Goal: Transaction & Acquisition: Book appointment/travel/reservation

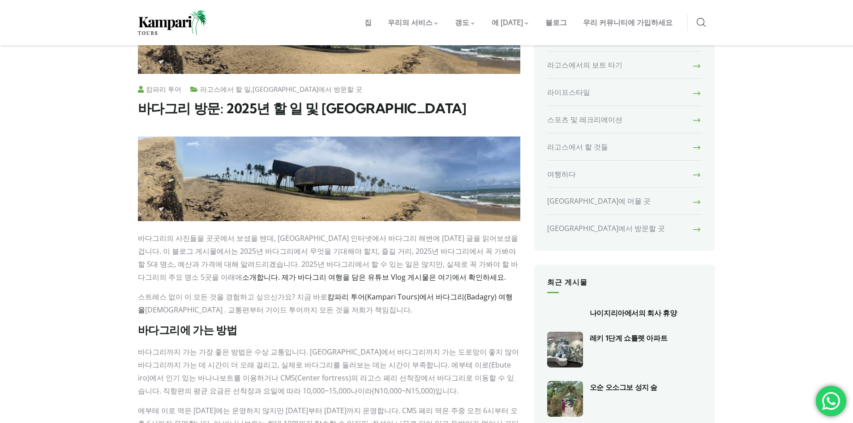
scroll to position [260, 0]
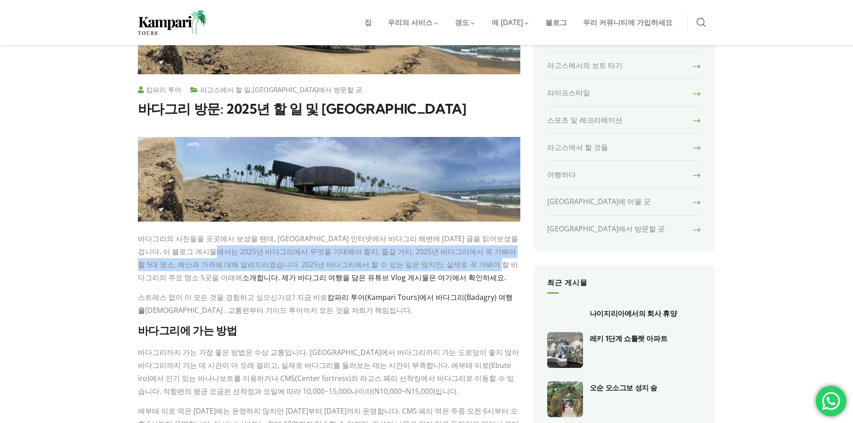
drag, startPoint x: 225, startPoint y: 247, endPoint x: 465, endPoint y: 269, distance: 241.2
click at [465, 269] on font "바다그리의 사진들을 곳곳에서 보셨을 텐데, 아마 인터넷에서 바다그리 해변에 대한 글을 읽어보셨을 겁니다. 이 블로그 게시물에서는 2025년 바…" at bounding box center [328, 258] width 380 height 48
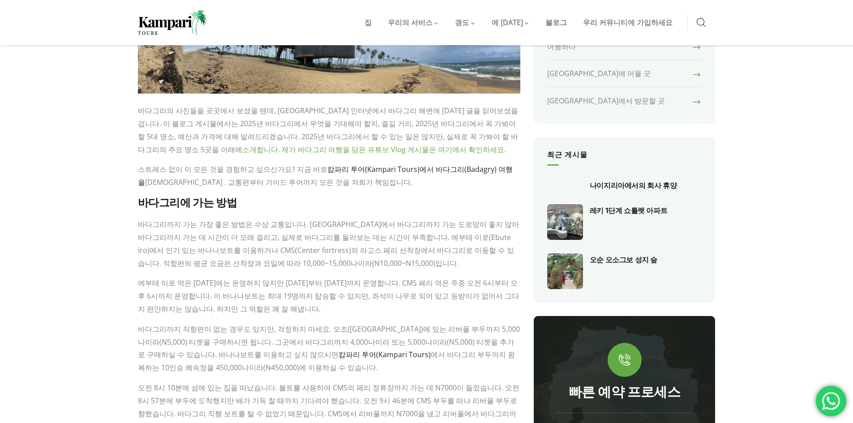
scroll to position [409, 0]
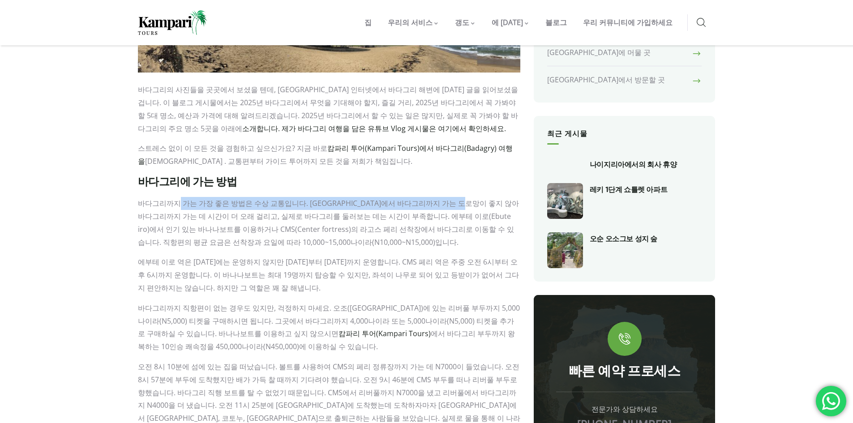
drag, startPoint x: 177, startPoint y: 205, endPoint x: 476, endPoint y: 204, distance: 299.4
click at [476, 204] on font "바다그리까지 가는 가장 좋은 방법은 수상 교통입니다. 라고스에서 바다그리까지 가는 도로망이 좋지 않아 바다그리까지 가는 데 시간이 더 오래 걸…" at bounding box center [328, 222] width 381 height 48
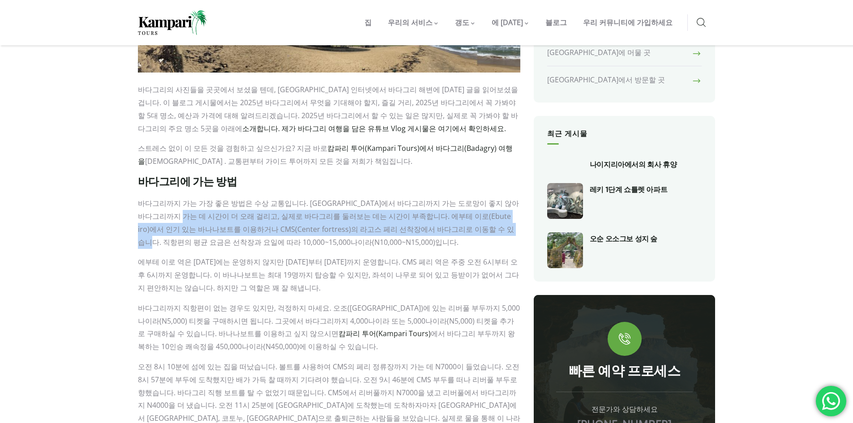
drag, startPoint x: 178, startPoint y: 216, endPoint x: 472, endPoint y: 229, distance: 294.3
click at [472, 229] on font "바다그리까지 가는 가장 좋은 방법은 수상 교통입니다. 라고스에서 바다그리까지 가는 도로망이 좋지 않아 바다그리까지 가는 데 시간이 더 오래 걸…" at bounding box center [328, 222] width 381 height 48
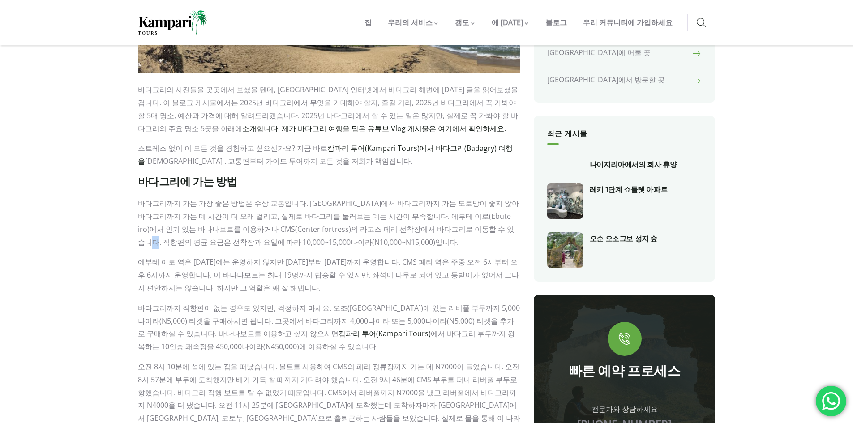
click at [472, 229] on font "바다그리까지 가는 가장 좋은 방법은 수상 교통입니다. 라고스에서 바다그리까지 가는 도로망이 좋지 않아 바다그리까지 가는 데 시간이 더 오래 걸…" at bounding box center [328, 222] width 381 height 48
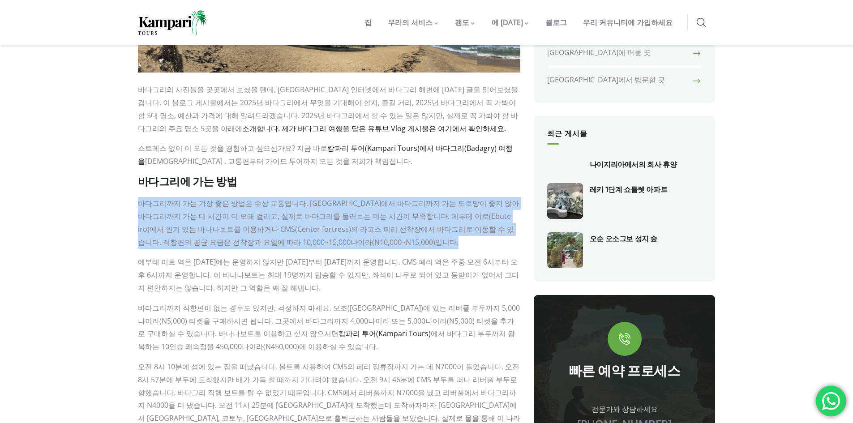
click at [472, 229] on font "바다그리까지 가는 가장 좋은 방법은 수상 교통입니다. 라고스에서 바다그리까지 가는 도로망이 좋지 않아 바다그리까지 가는 데 시간이 더 오래 걸…" at bounding box center [328, 222] width 381 height 48
click at [449, 232] on font "바다그리까지 가는 가장 좋은 방법은 수상 교통입니다. 라고스에서 바다그리까지 가는 도로망이 좋지 않아 바다그리까지 가는 데 시간이 더 오래 걸…" at bounding box center [328, 222] width 381 height 48
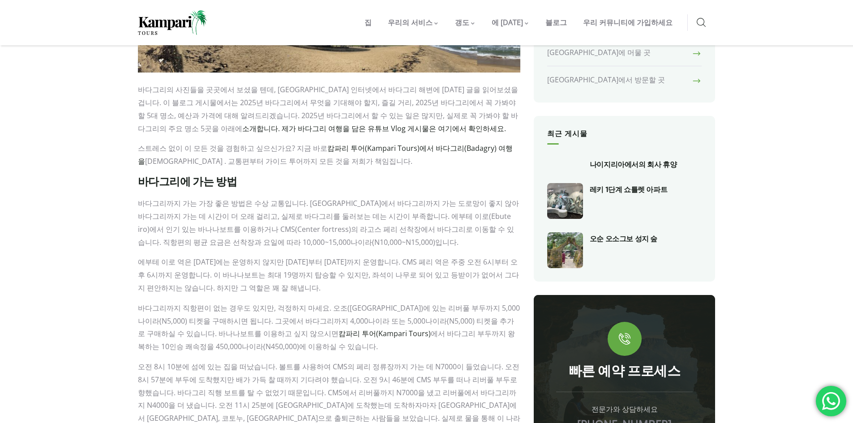
click at [446, 229] on font "바다그리까지 가는 가장 좋은 방법은 수상 교통입니다. 라고스에서 바다그리까지 가는 도로망이 좋지 않아 바다그리까지 가는 데 시간이 더 오래 걸…" at bounding box center [328, 222] width 381 height 48
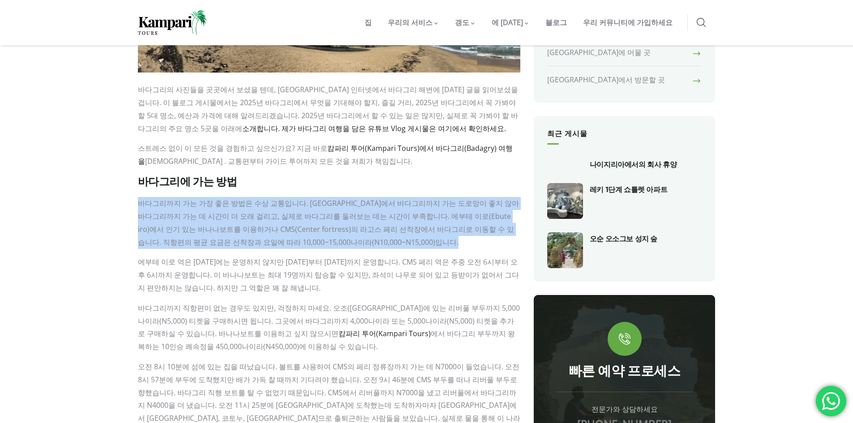
click at [446, 229] on font "바다그리까지 가는 가장 좋은 방법은 수상 교통입니다. 라고스에서 바다그리까지 가는 도로망이 좋지 않아 바다그리까지 가는 데 시간이 더 오래 걸…" at bounding box center [328, 222] width 381 height 48
click at [446, 239] on p "바다그리까지 가는 가장 좋은 방법은 수상 교통입니다. 라고스에서 바다그리까지 가는 도로망이 좋지 않아 바다그리까지 가는 데 시간이 더 오래 걸…" at bounding box center [329, 222] width 382 height 51
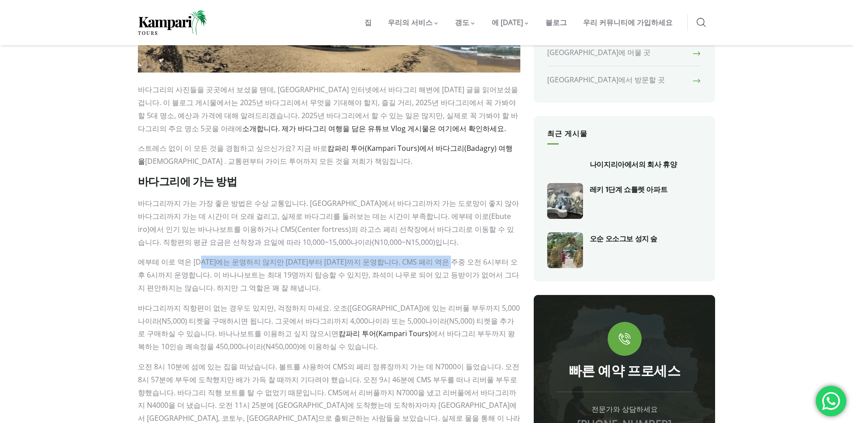
drag, startPoint x: 204, startPoint y: 262, endPoint x: 480, endPoint y: 260, distance: 275.7
click at [480, 260] on font "에부테 이로 역은 일요일에는 운영하지 않지만 월요일부터 토요일까지 운영합니다. CMS 페리 역은 주중 오전 6시부터 오후 6시까지 운영합니다.…" at bounding box center [328, 275] width 381 height 36
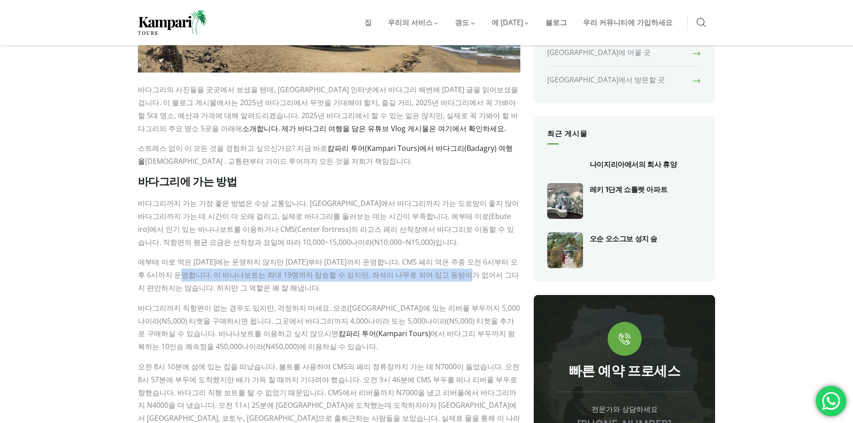
drag, startPoint x: 197, startPoint y: 273, endPoint x: 474, endPoint y: 270, distance: 277.5
click at [474, 270] on font "에부테 이로 역은 일요일에는 운영하지 않지만 월요일부터 토요일까지 운영합니다. CMS 페리 역은 주중 오전 6시부터 오후 6시까지 운영합니다.…" at bounding box center [328, 275] width 381 height 36
click at [476, 270] on font "에부테 이로 역은 일요일에는 운영하지 않지만 월요일부터 토요일까지 운영합니다. CMS 페리 역은 주중 오전 6시부터 오후 6시까지 운영합니다.…" at bounding box center [328, 275] width 381 height 36
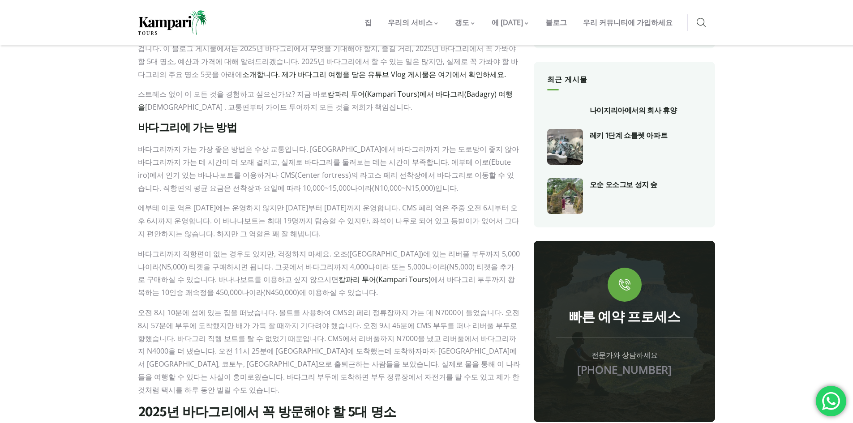
scroll to position [483, 0]
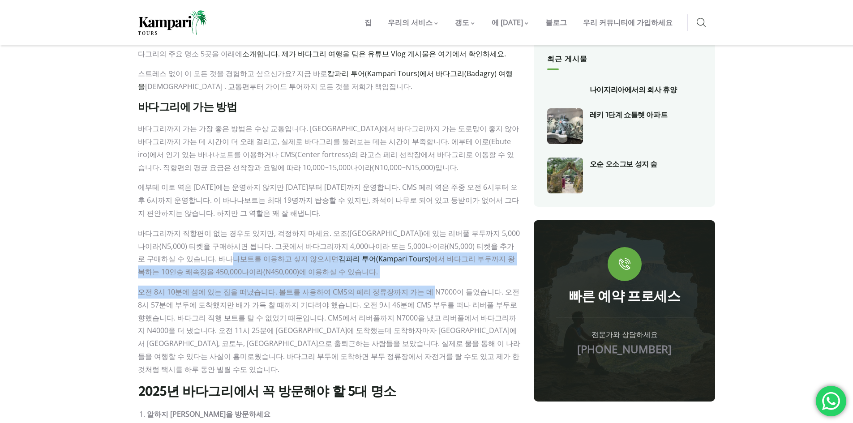
drag, startPoint x: 200, startPoint y: 258, endPoint x: 419, endPoint y: 279, distance: 219.8
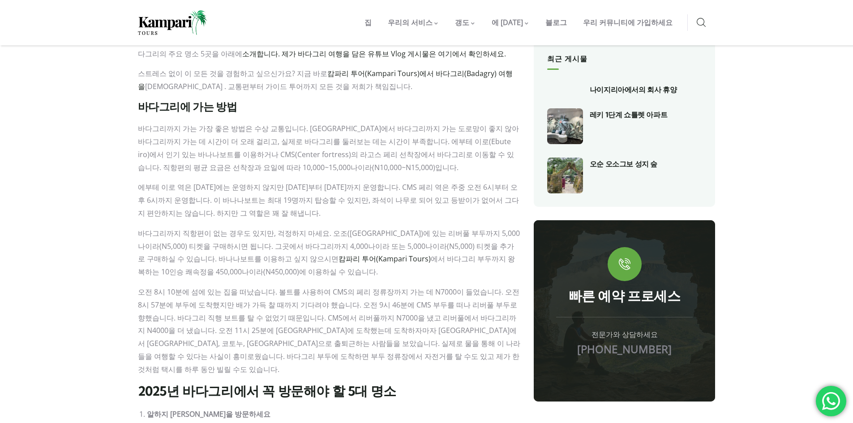
click at [415, 258] on font "에서 바다그리 부두까지 왕복하는 10인승 쾌속정을 450,000나이라(N450,000)에 이용하실 수 있습니다." at bounding box center [326, 265] width 377 height 23
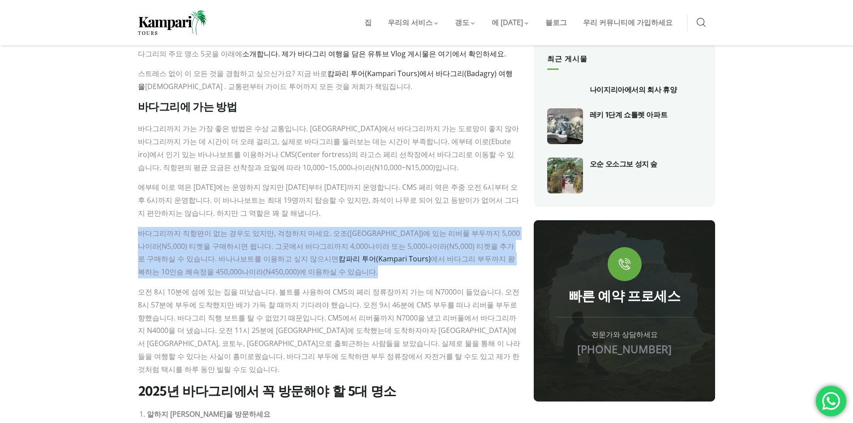
click at [415, 258] on font "에서 바다그리 부두까지 왕복하는 10인승 쾌속정을 450,000나이라(N450,000)에 이용하실 수 있습니다." at bounding box center [326, 265] width 377 height 23
click at [413, 278] on p "바다그리까지 직항편이 없는 경우도 있지만, 걱정하지 마세요. 오조(Ojo)에 있는 리버풀 부두까지 5,000나이라(N5,000) 티켓을 구매하…" at bounding box center [329, 252] width 382 height 51
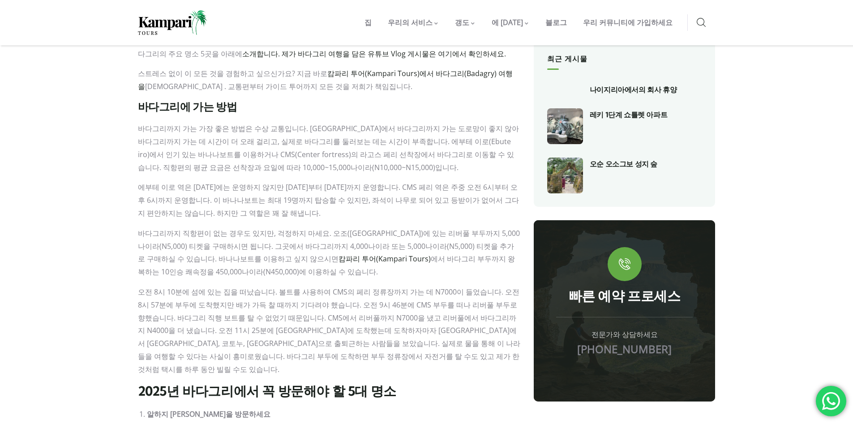
scroll to position [558, 0]
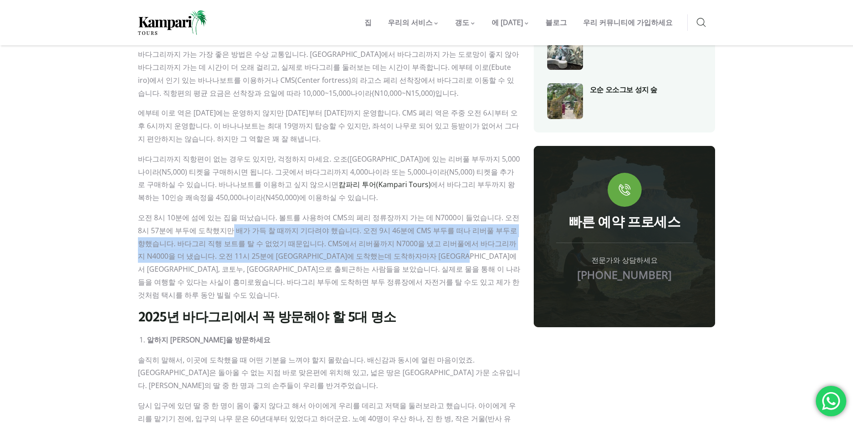
drag, startPoint x: 206, startPoint y: 235, endPoint x: 425, endPoint y: 253, distance: 220.0
click at [425, 253] on font "오전 8시 10분에 섬에 있는 집을 떠났습니다. 볼트를 사용하여 CMS의 페리 정류장까지 가는 데 N7000이 들었습니다. 오전 8시 57분에…" at bounding box center [329, 256] width 382 height 87
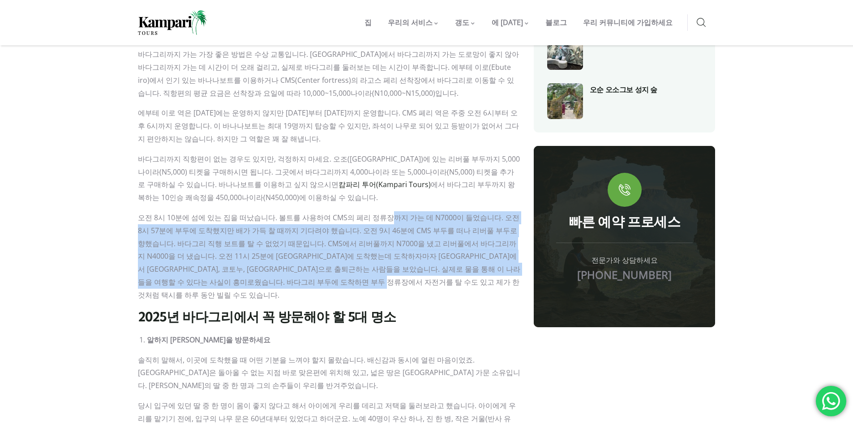
drag, startPoint x: 386, startPoint y: 281, endPoint x: 375, endPoint y: 211, distance: 71.5
drag, startPoint x: 367, startPoint y: 204, endPoint x: 362, endPoint y: 298, distance: 93.6
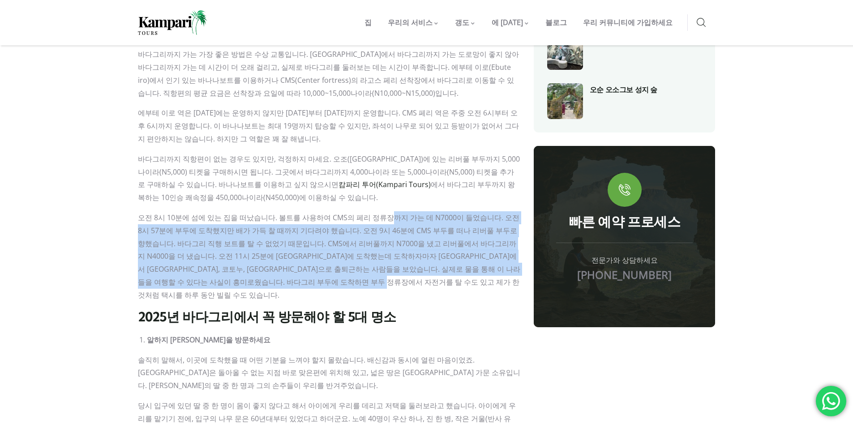
click at [362, 309] on font "2025년 바다그리에서 꼭 방문해야 할 5대 명소" at bounding box center [267, 317] width 258 height 16
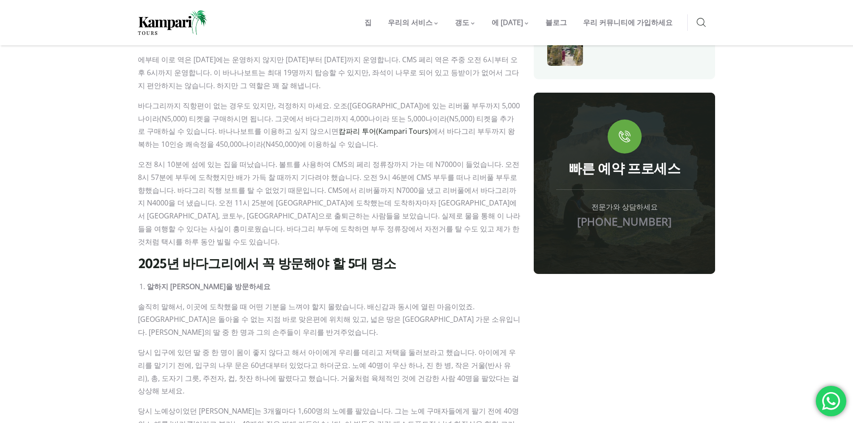
scroll to position [632, 0]
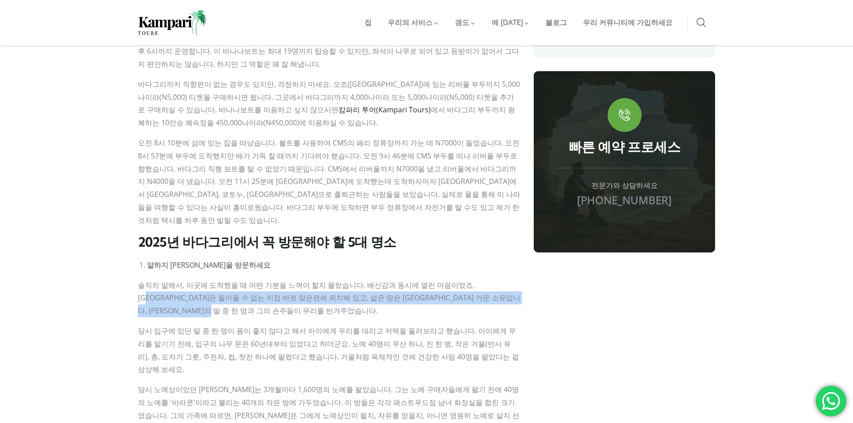
drag, startPoint x: 463, startPoint y: 261, endPoint x: 455, endPoint y: 298, distance: 37.9
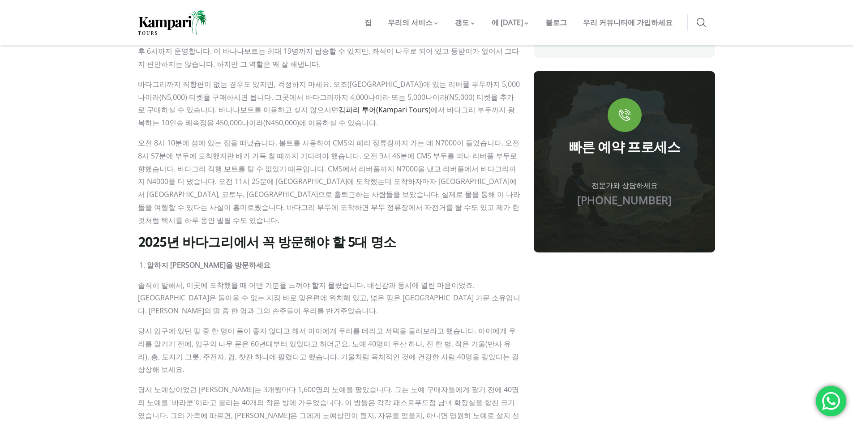
click at [449, 279] on p "솔직히 말해서, 이곳에 도착했을 때 어떤 기분을 느껴야 할지 몰랐습니다. 배신감과 동시에 열린 마음이었죠. 바라쿤은 돌아올 수 없는 지점 바로…" at bounding box center [329, 298] width 382 height 38
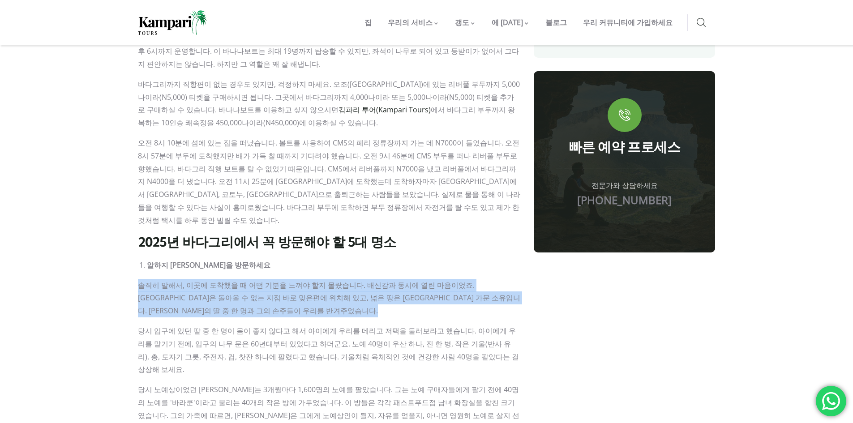
drag, startPoint x: 449, startPoint y: 277, endPoint x: 448, endPoint y: 283, distance: 5.8
click at [448, 279] on p "솔직히 말해서, 이곳에 도착했을 때 어떤 기분을 느껴야 할지 몰랐습니다. 배신감과 동시에 열린 마음이었죠. 바라쿤은 돌아올 수 없는 지점 바로…" at bounding box center [329, 298] width 382 height 38
click at [450, 292] on p "솔직히 말해서, 이곳에 도착했을 때 어떤 기분을 느껴야 할지 몰랐습니다. 배신감과 동시에 열린 마음이었죠. 바라쿤은 돌아올 수 없는 지점 바로…" at bounding box center [329, 298] width 382 height 38
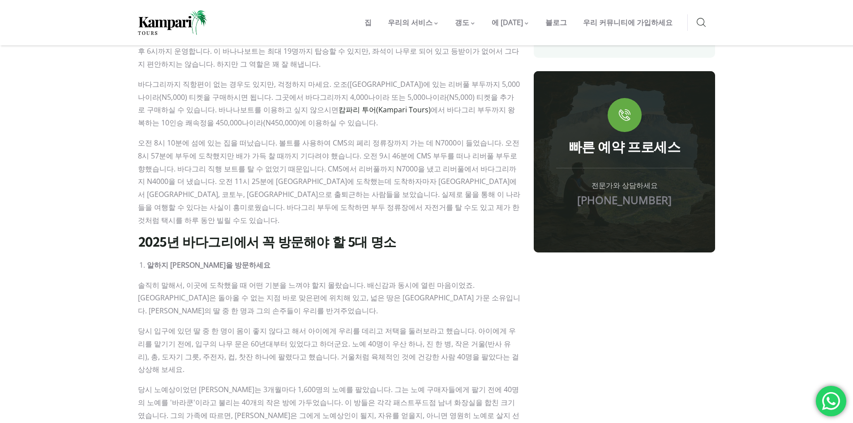
click at [465, 280] on font "솔직히 말해서, 이곳에 도착했을 때 어떤 기분을 느껴야 할지 몰랐습니다. 배신감과 동시에 열린 마음이었죠. 바라쿤은 돌아올 수 없는 지점 바로…" at bounding box center [329, 298] width 382 height 36
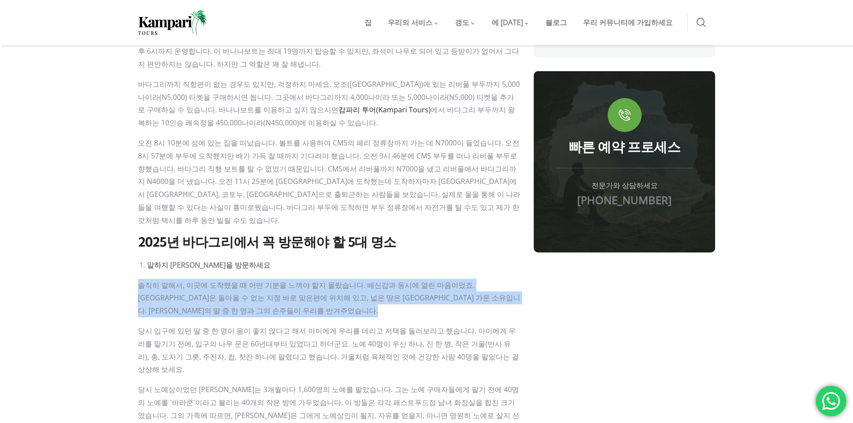
click at [465, 280] on font "솔직히 말해서, 이곳에 도착했을 때 어떤 기분을 느껴야 할지 몰랐습니다. 배신감과 동시에 열린 마음이었죠. 바라쿤은 돌아올 수 없는 지점 바로…" at bounding box center [329, 298] width 382 height 36
click at [466, 279] on p "솔직히 말해서, 이곳에 도착했을 때 어떤 기분을 느껴야 할지 몰랐습니다. 배신감과 동시에 열린 마음이었죠. 바라쿤은 돌아올 수 없는 지점 바로…" at bounding box center [329, 298] width 382 height 38
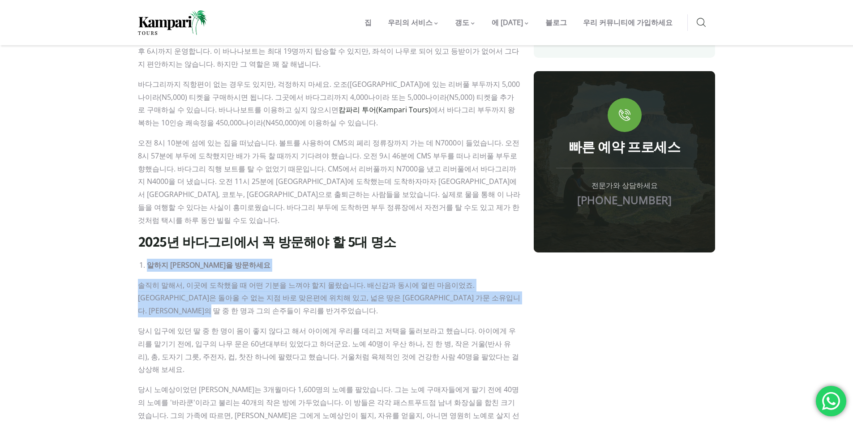
drag, startPoint x: 463, startPoint y: 304, endPoint x: 452, endPoint y: 220, distance: 84.8
click at [452, 234] on h2 "2025년 바다그리에서 꼭 방문해야 할 5대 명소" at bounding box center [329, 242] width 382 height 16
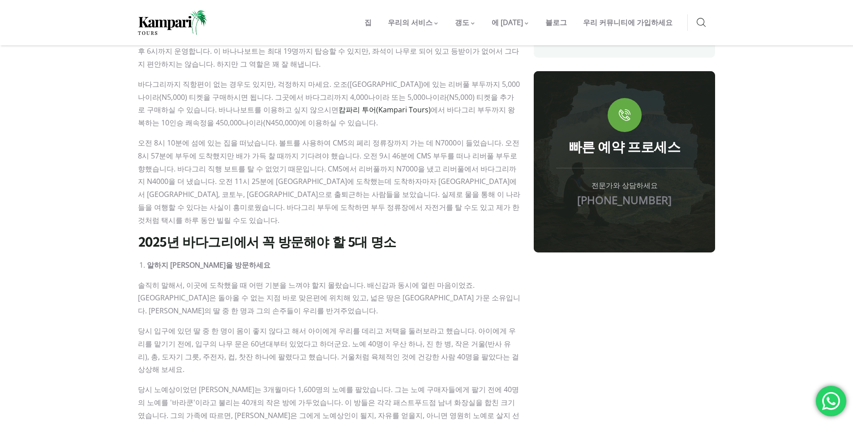
click at [452, 234] on h2 "2025년 바다그리에서 꼭 방문해야 할 5대 명소" at bounding box center [329, 242] width 382 height 16
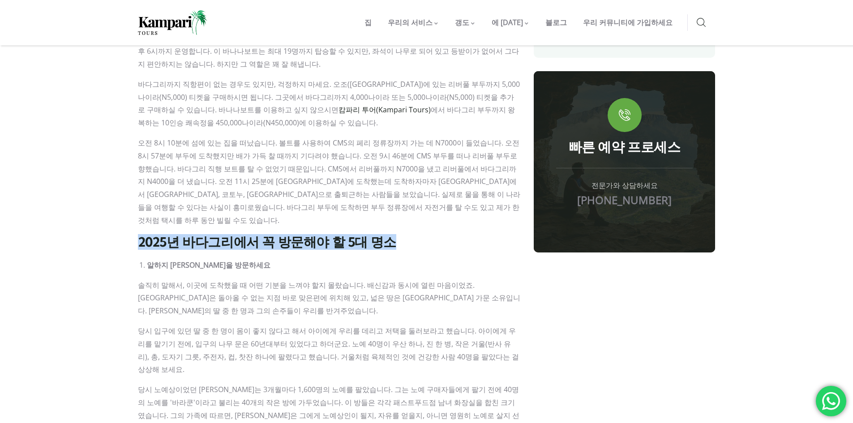
click at [452, 234] on h2 "2025년 바다그리에서 꼭 방문해야 할 5대 명소" at bounding box center [329, 242] width 382 height 16
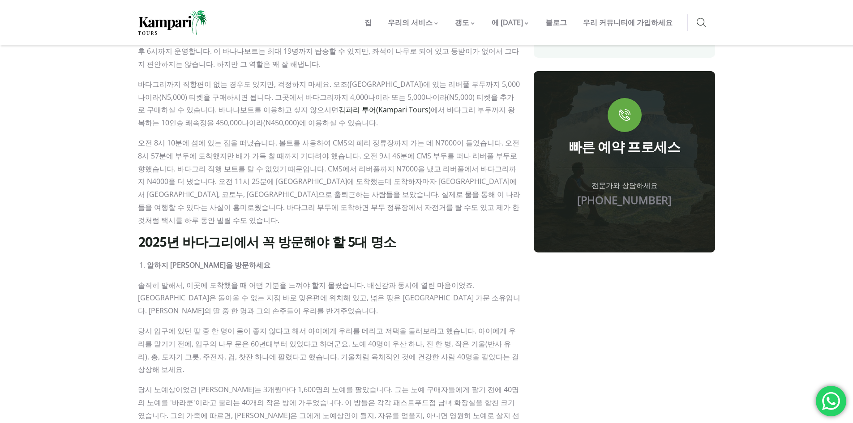
click at [453, 279] on p "솔직히 말해서, 이곳에 도착했을 때 어떤 기분을 느껴야 할지 몰랐습니다. 배신감과 동시에 열린 마음이었죠. 바라쿤은 돌아올 수 없는 지점 바로…" at bounding box center [329, 298] width 382 height 38
drag, startPoint x: 420, startPoint y: 250, endPoint x: 409, endPoint y: 308, distance: 59.6
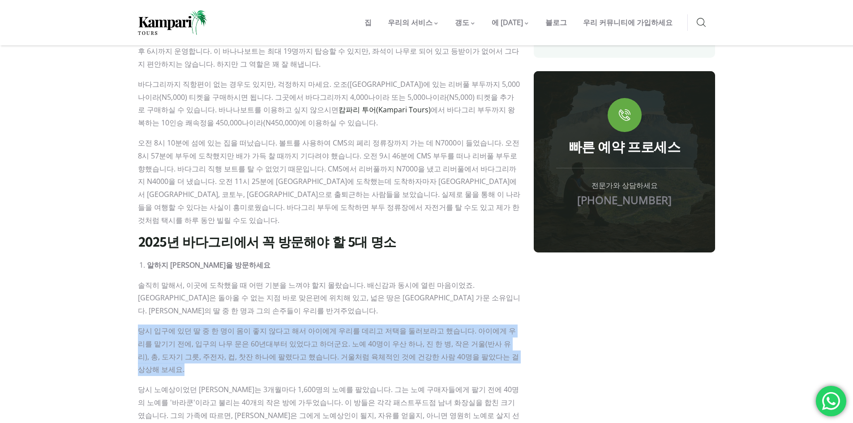
click at [413, 329] on font "당시 입구에 있던 딸 중 한 명이 몸이 좋지 않다고 해서 아이에게 우리를 데리고 저택을 둘러보라고 했습니다. 아이에게 우리를 맡기기 전에, 입…" at bounding box center [328, 350] width 381 height 48
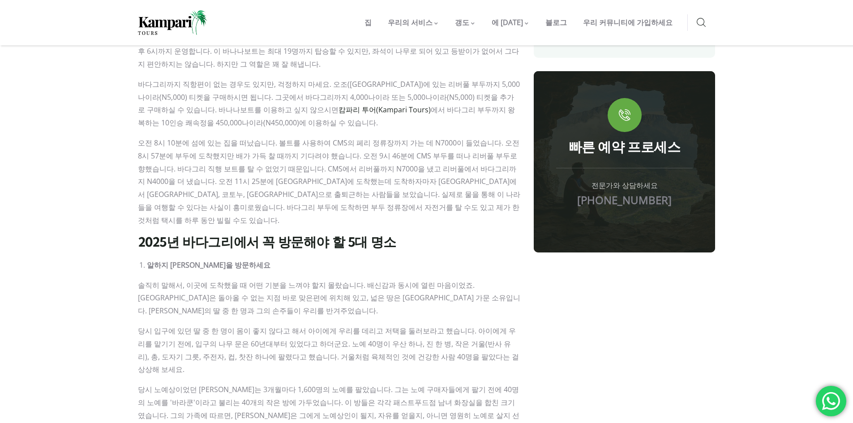
click at [420, 280] on font "솔직히 말해서, 이곳에 도착했을 때 어떤 기분을 느껴야 할지 몰랐습니다. 배신감과 동시에 열린 마음이었죠. 바라쿤은 돌아올 수 없는 지점 바로…" at bounding box center [329, 298] width 382 height 36
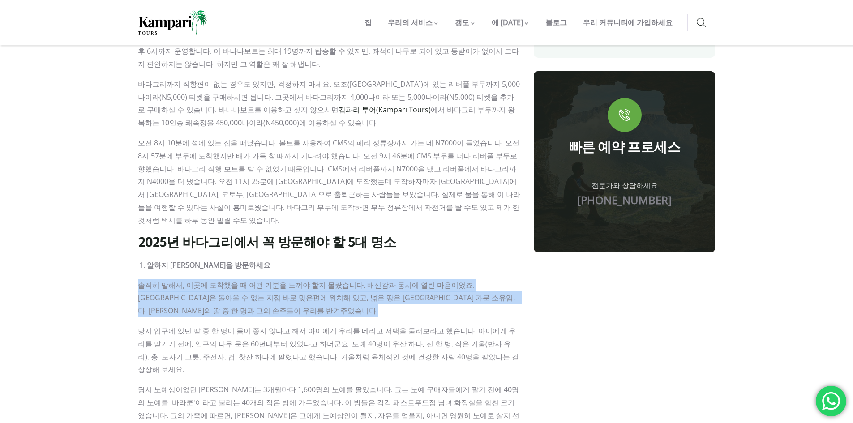
click at [420, 280] on font "솔직히 말해서, 이곳에 도착했을 때 어떤 기분을 느껴야 할지 몰랐습니다. 배신감과 동시에 열린 마음이었죠. 바라쿤은 돌아올 수 없는 지점 바로…" at bounding box center [329, 298] width 382 height 36
click at [418, 286] on font "솔직히 말해서, 이곳에 도착했을 때 어떤 기분을 느껴야 할지 몰랐습니다. 배신감과 동시에 열린 마음이었죠. 바라쿤은 돌아올 수 없는 지점 바로…" at bounding box center [329, 298] width 382 height 36
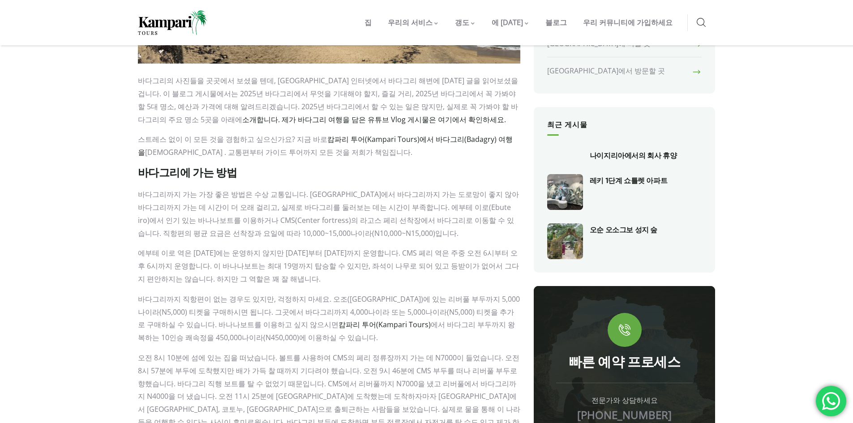
scroll to position [409, 0]
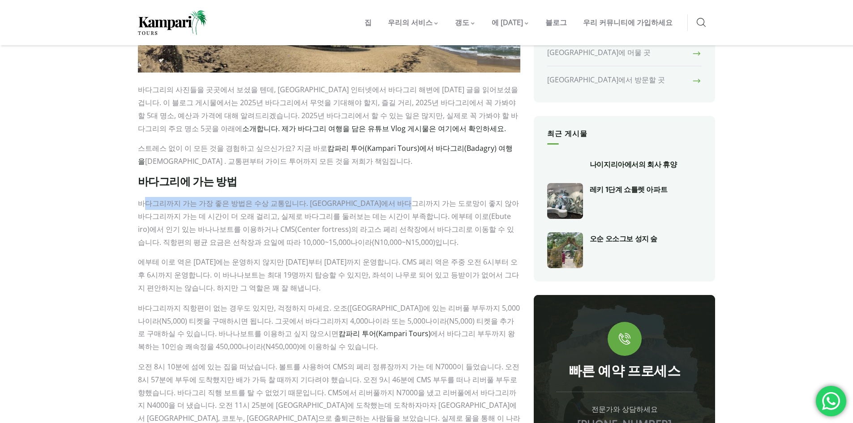
drag, startPoint x: 145, startPoint y: 205, endPoint x: 422, endPoint y: 198, distance: 277.5
click at [422, 198] on p "바다그리까지 가는 가장 좋은 방법은 수상 교통입니다. 라고스에서 바다그리까지 가는 도로망이 좋지 않아 바다그리까지 가는 데 시간이 더 오래 걸…" at bounding box center [329, 222] width 382 height 51
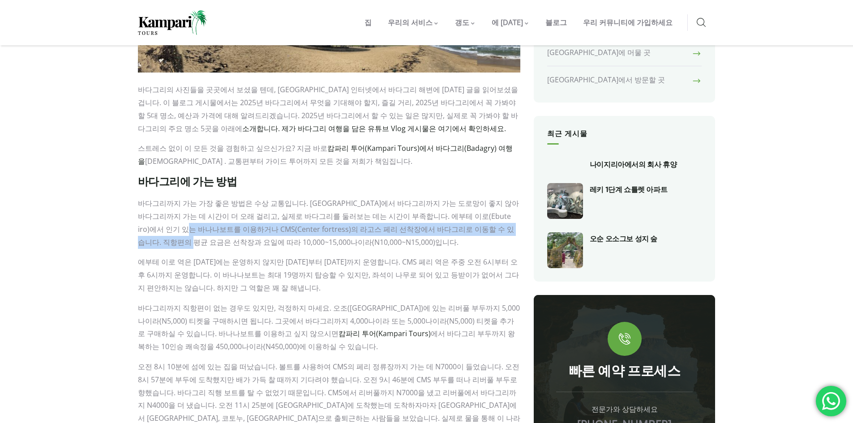
drag, startPoint x: 163, startPoint y: 228, endPoint x: 521, endPoint y: 228, distance: 358.5
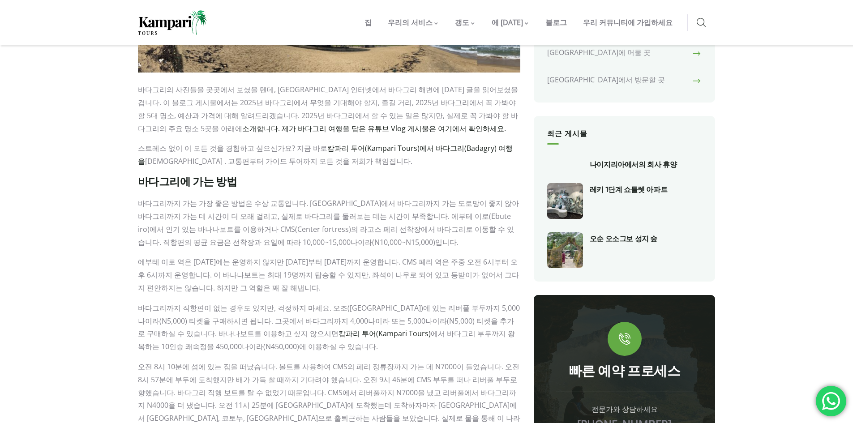
click at [232, 237] on font "바다그리까지 가는 가장 좋은 방법은 수상 교통입니다. 라고스에서 바다그리까지 가는 도로망이 좋지 않아 바다그리까지 가는 데 시간이 더 오래 걸…" at bounding box center [328, 222] width 381 height 48
drag, startPoint x: 149, startPoint y: 239, endPoint x: 333, endPoint y: 241, distance: 184.4
click at [333, 241] on p "바다그리까지 가는 가장 좋은 방법은 수상 교통입니다. 라고스에서 바다그리까지 가는 도로망이 좋지 않아 바다그리까지 가는 데 시간이 더 오래 걸…" at bounding box center [329, 222] width 382 height 51
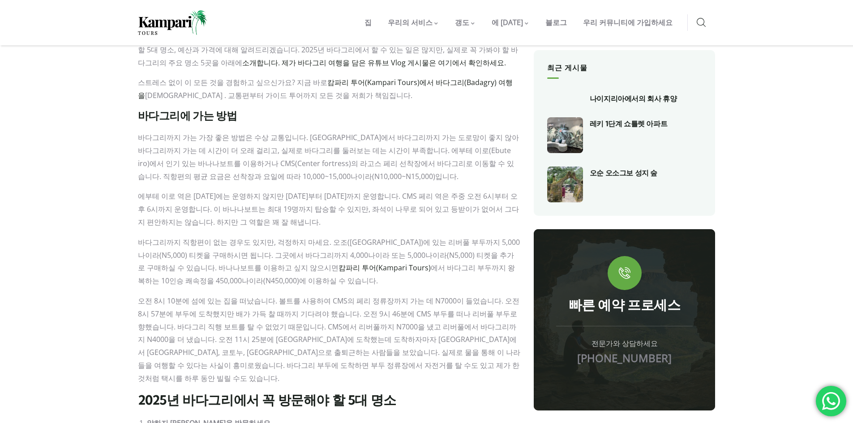
scroll to position [558, 0]
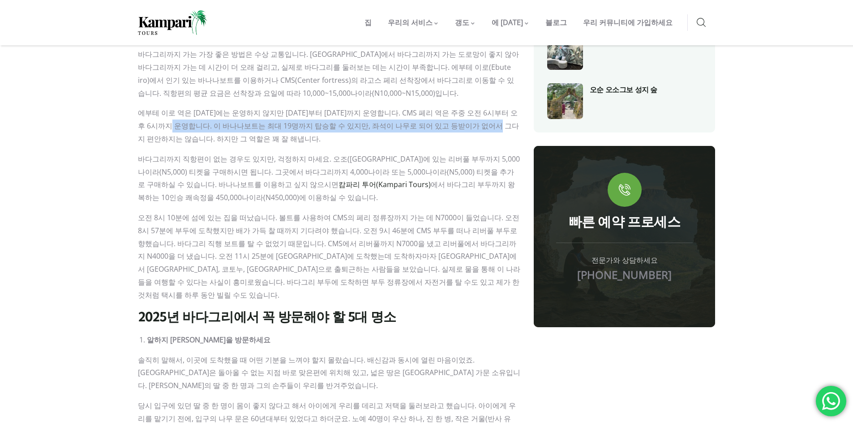
drag, startPoint x: 188, startPoint y: 127, endPoint x: 503, endPoint y: 128, distance: 315.5
click at [503, 128] on font "에부테 이로 역은 일요일에는 운영하지 않지만 월요일부터 토요일까지 운영합니다. CMS 페리 역은 주중 오전 6시부터 오후 6시까지 운영합니다.…" at bounding box center [328, 126] width 381 height 36
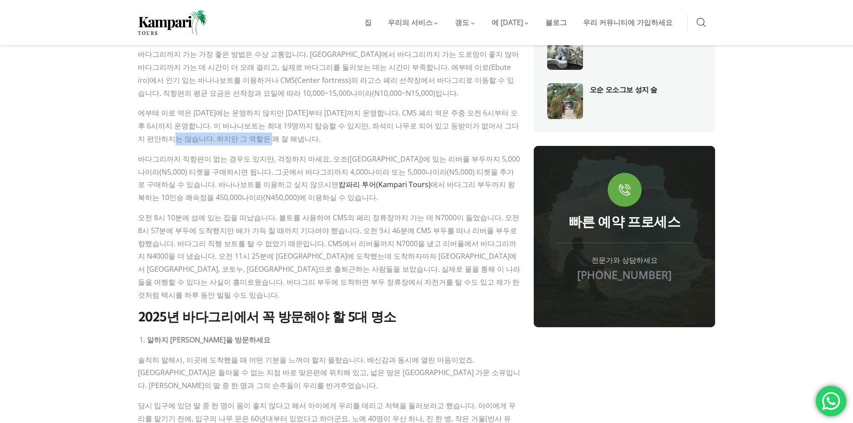
drag, startPoint x: 166, startPoint y: 133, endPoint x: 316, endPoint y: 142, distance: 151.1
click at [316, 142] on p "에부테 이로 역은 일요일에는 운영하지 않지만 월요일부터 토요일까지 운영합니다. CMS 페리 역은 주중 오전 6시부터 오후 6시까지 운영합니다.…" at bounding box center [329, 126] width 382 height 38
click at [317, 142] on p "에부테 이로 역은 일요일에는 운영하지 않지만 월요일부터 토요일까지 운영합니다. CMS 페리 역은 주중 오전 6시부터 오후 6시까지 운영합니다.…" at bounding box center [329, 126] width 382 height 38
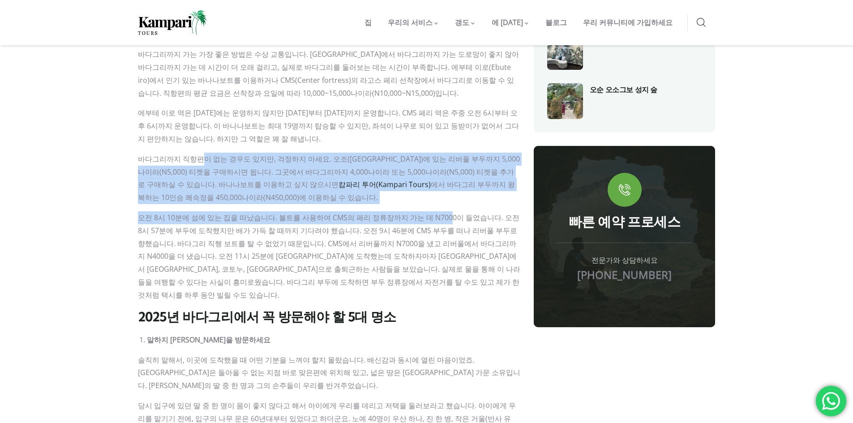
drag, startPoint x: 221, startPoint y: 158, endPoint x: 436, endPoint y: 209, distance: 220.8
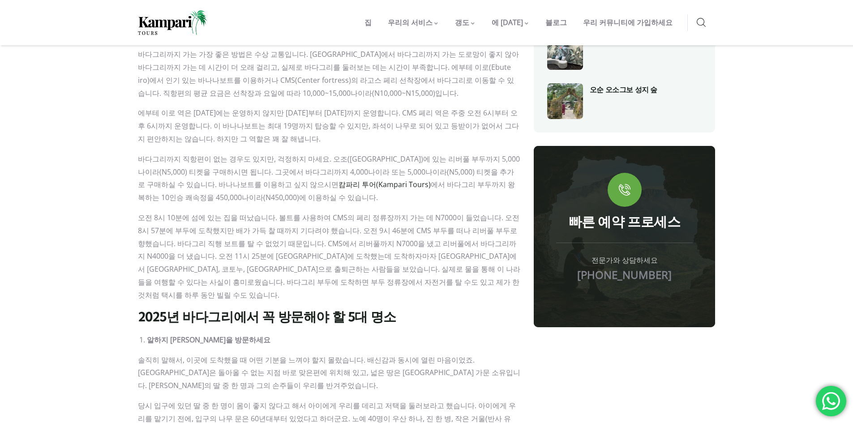
click at [401, 186] on font "에서 바다그리 부두까지 왕복하는 10인승 쾌속정을 450,000나이라(N450,000)에 이용하실 수 있습니다." at bounding box center [326, 190] width 377 height 23
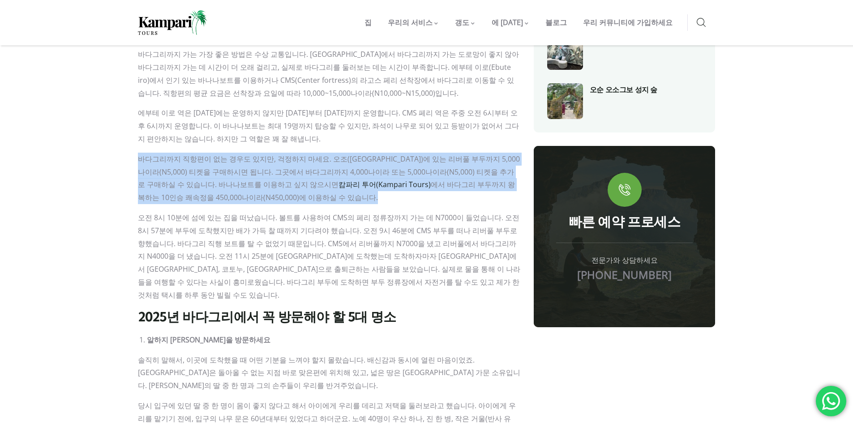
click at [401, 186] on font "에서 바다그리 부두까지 왕복하는 10인승 쾌속정을 450,000나이라(N450,000)에 이용하실 수 있습니다." at bounding box center [326, 190] width 377 height 23
click at [367, 181] on font "에서 바다그리 부두까지 왕복하는 10인승 쾌속정을 450,000나이라(N450,000)에 이용하실 수 있습니다." at bounding box center [326, 190] width 377 height 23
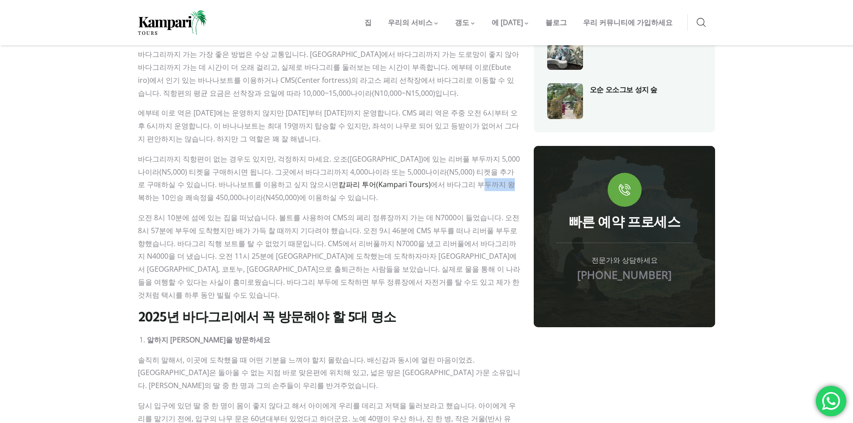
click at [367, 181] on font "에서 바다그리 부두까지 왕복하는 10인승 쾌속정을 450,000나이라(N450,000)에 이용하실 수 있습니다." at bounding box center [326, 190] width 377 height 23
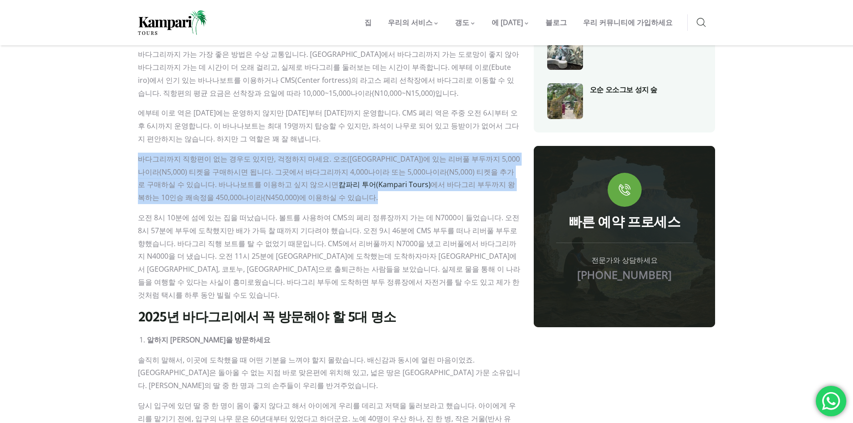
click at [367, 181] on font "에서 바다그리 부두까지 왕복하는 10인승 쾌속정을 450,000나이라(N450,000)에 이용하실 수 있습니다." at bounding box center [326, 190] width 377 height 23
click at [355, 194] on p "바다그리까지 직항편이 없는 경우도 있지만, 걱정하지 마세요. 오조(Ojo)에 있는 리버풀 부두까지 5,000나이라(N5,000) 티켓을 구매하…" at bounding box center [329, 178] width 382 height 51
drag, startPoint x: 314, startPoint y: 189, endPoint x: 286, endPoint y: 160, distance: 40.2
click at [286, 160] on p "바다그리까지 직항편이 없는 경우도 있지만, 걱정하지 마세요. 오조(Ojo)에 있는 리버풀 부두까지 5,000나이라(N5,000) 티켓을 구매하…" at bounding box center [329, 178] width 382 height 51
click at [329, 186] on font "에서 바다그리 부두까지 왕복하는 10인승 쾌속정을 450,000나이라(N450,000)에 이용하실 수 있습니다." at bounding box center [326, 190] width 377 height 23
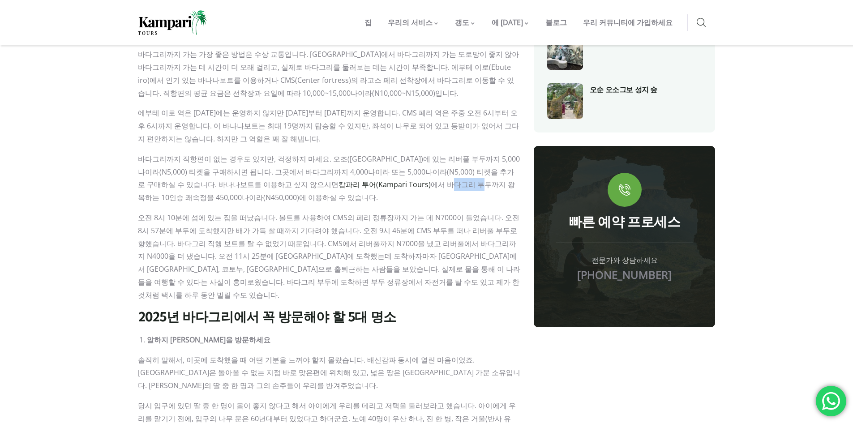
click at [329, 186] on font "에서 바다그리 부두까지 왕복하는 10인승 쾌속정을 450,000나이라(N450,000)에 이용하실 수 있습니다." at bounding box center [326, 190] width 377 height 23
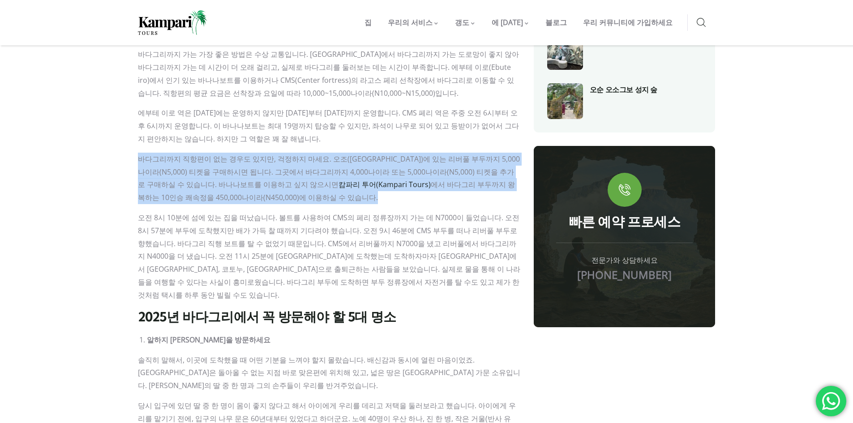
click at [329, 186] on font "에서 바다그리 부두까지 왕복하는 10인승 쾌속정을 450,000나이라(N450,000)에 이용하실 수 있습니다." at bounding box center [326, 190] width 377 height 23
click at [333, 193] on p "바다그리까지 직항편이 없는 경우도 있지만, 걱정하지 마세요. 오조(Ojo)에 있는 리버풀 부두까지 5,000나이라(N5,000) 티켓을 구매하…" at bounding box center [329, 178] width 382 height 51
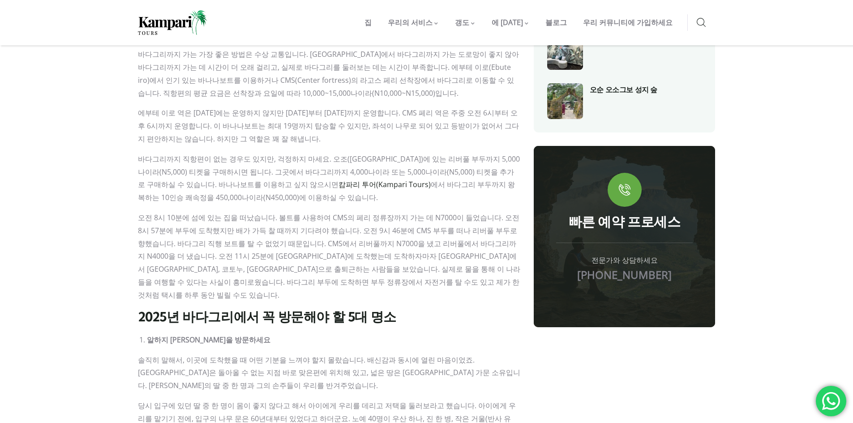
click at [339, 183] on font "에서 바다그리 부두까지 왕복하는 10인승 쾌속정을 450,000나이라(N450,000)에 이용하실 수 있습니다." at bounding box center [326, 190] width 377 height 23
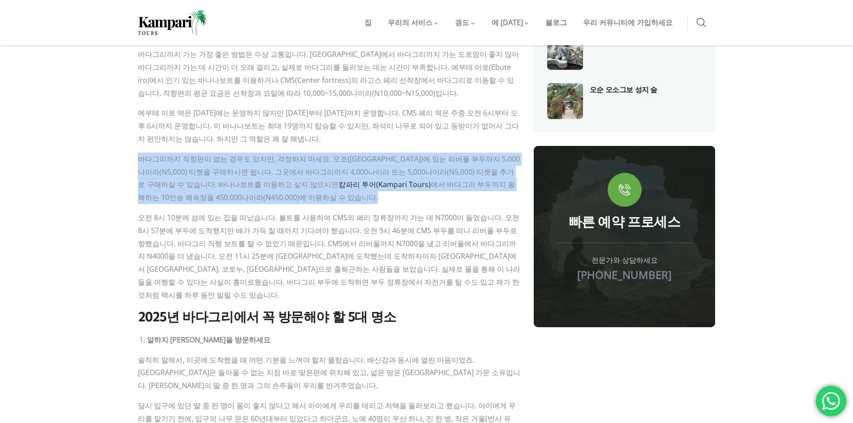
click at [339, 183] on font "에서 바다그리 부두까지 왕복하는 10인승 쾌속정을 450,000나이라(N450,000)에 이용하실 수 있습니다." at bounding box center [326, 190] width 377 height 23
click at [350, 187] on font "에서 바다그리 부두까지 왕복하는 10인승 쾌속정을 450,000나이라(N450,000)에 이용하실 수 있습니다." at bounding box center [326, 190] width 377 height 23
drag, startPoint x: 347, startPoint y: 195, endPoint x: 306, endPoint y: 290, distance: 104.2
click at [372, 283] on p "오전 8시 10분에 섬에 있는 집을 떠났습니다. 볼트를 사용하여 CMS의 페리 정류장까지 가는 데 N7000이 들었습니다. 오전 8시 57분에…" at bounding box center [329, 256] width 382 height 90
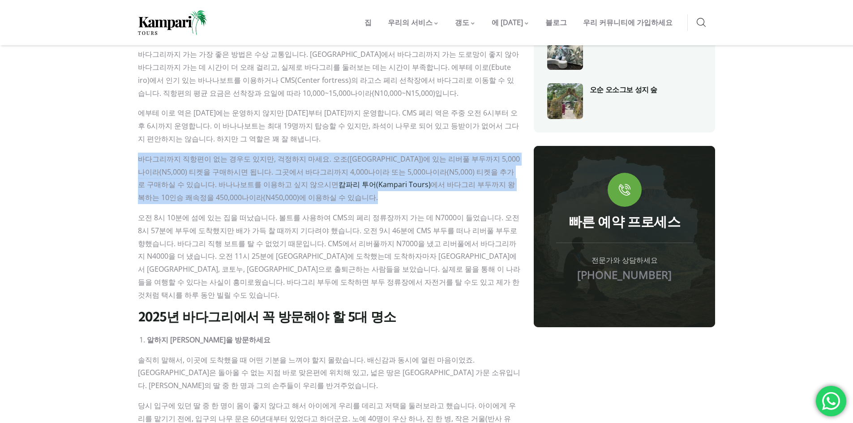
click at [372, 283] on p "오전 8시 10분에 섬에 있는 집을 떠났습니다. 볼트를 사용하여 CMS의 페리 정류장까지 가는 데 N7000이 들었습니다. 오전 8시 57분에…" at bounding box center [329, 256] width 382 height 90
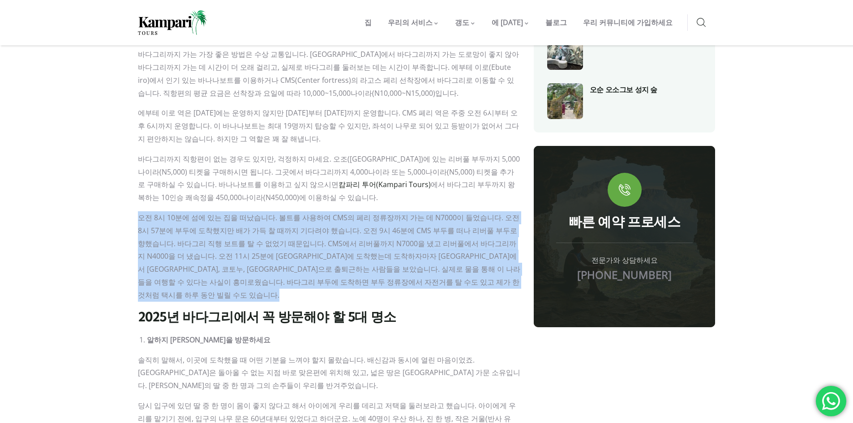
click at [372, 283] on p "오전 8시 10분에 섬에 있는 집을 떠났습니다. 볼트를 사용하여 CMS의 페리 정류장까지 가는 데 N7000이 들었습니다. 오전 8시 57분에…" at bounding box center [329, 256] width 382 height 90
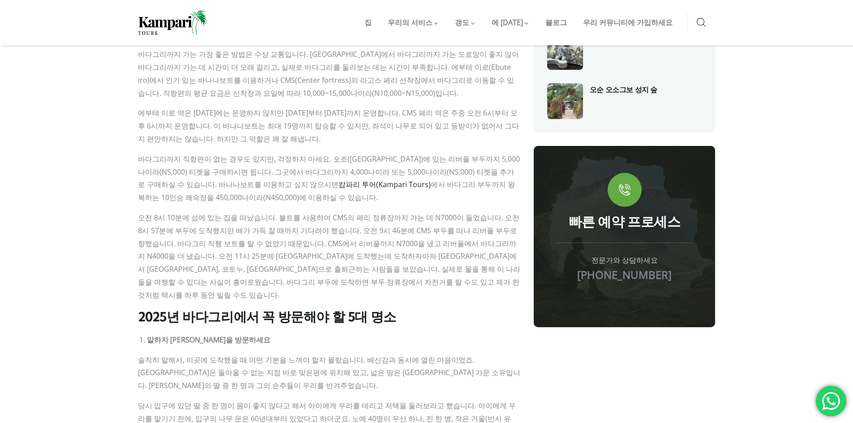
click at [372, 309] on font "2025년 바다그리에서 꼭 방문해야 할 5대 명소" at bounding box center [267, 317] width 258 height 16
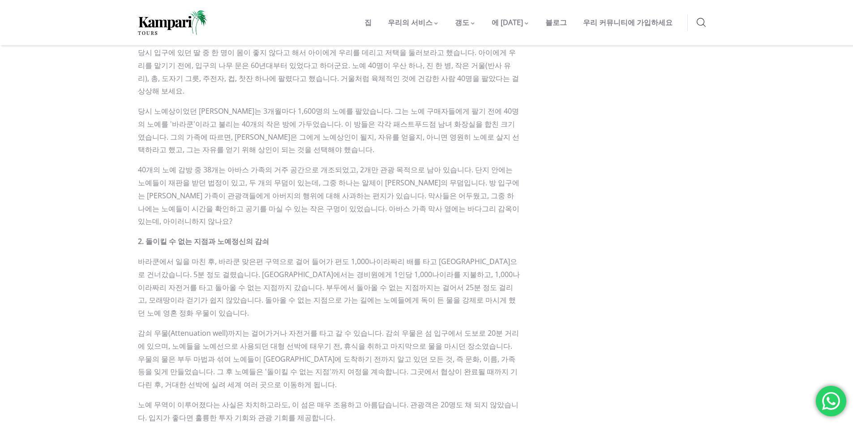
scroll to position [931, 0]
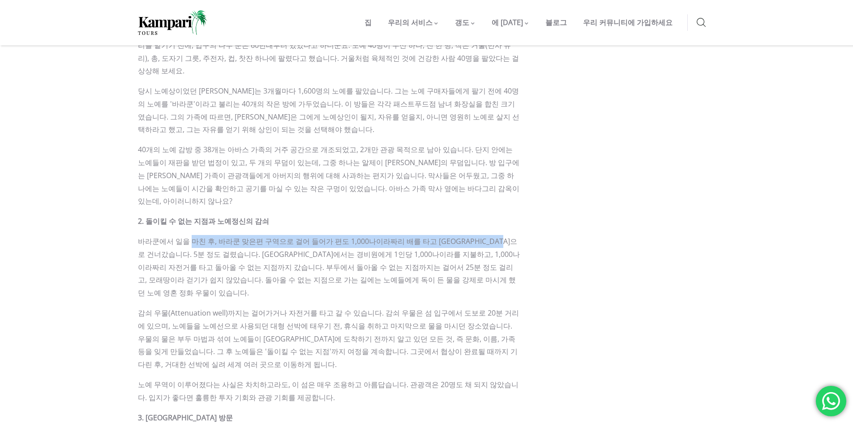
drag, startPoint x: 190, startPoint y: 202, endPoint x: 507, endPoint y: 204, distance: 317.3
click at [507, 236] on font "바라쿤에서 일을 마친 후, 바라쿤 맞은편 구역으로 걸어 들어가 편도 1,000나이라짜리 배를 타고 그베레푸 섬으로 건너갔습니다. 5분 정도 걸…" at bounding box center [329, 266] width 382 height 61
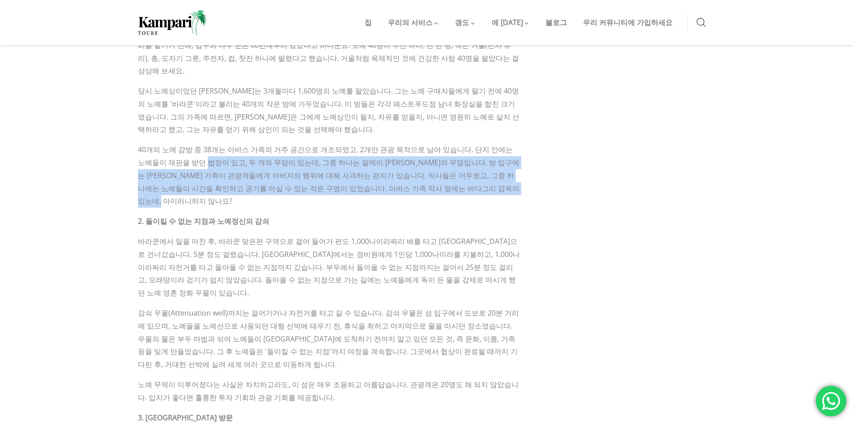
drag, startPoint x: 174, startPoint y: 135, endPoint x: 493, endPoint y: 157, distance: 319.8
click at [493, 157] on p "40개의 노예 감방 중 38개는 아바스 가족의 거주 공간으로 개조되었고, 2개만 관광 목적으로 남아 있습니다. 단지 안에는 노예들이 재판을 받…" at bounding box center [329, 175] width 382 height 64
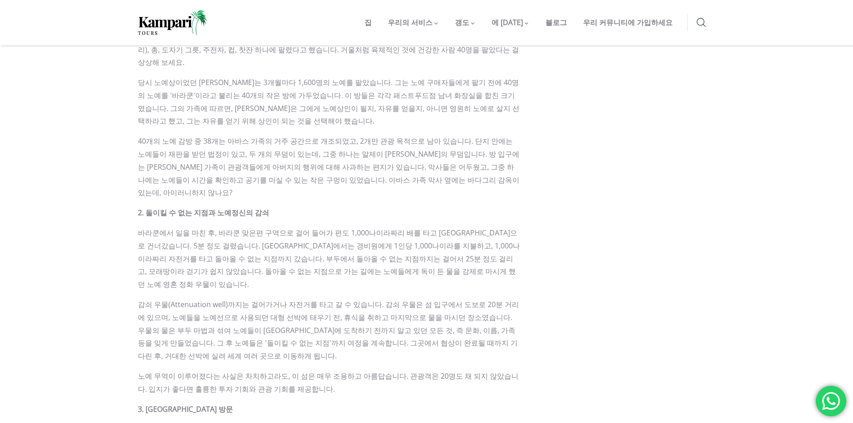
scroll to position [1005, 0]
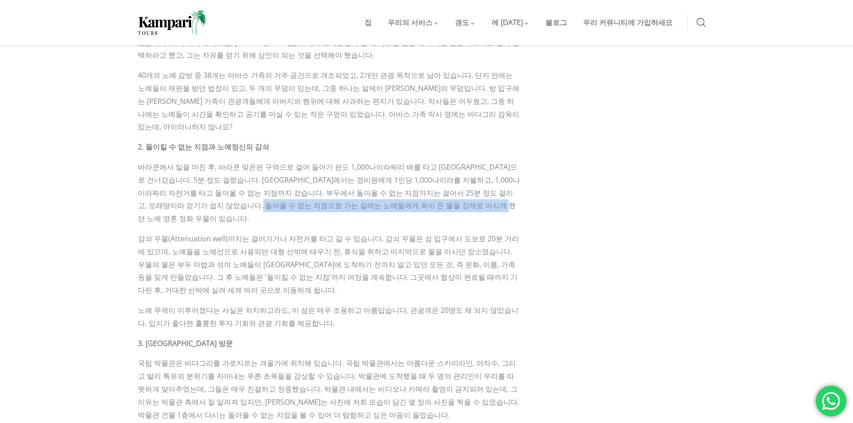
drag, startPoint x: 225, startPoint y: 167, endPoint x: 465, endPoint y: 171, distance: 239.5
click at [465, 171] on p "바라쿤에서 일을 마친 후, 바라쿤 맞은편 구역으로 걸어 들어가 편도 1,000나이라짜리 배를 타고 그베레푸 섬으로 건너갔습니다. 5분 정도 걸…" at bounding box center [329, 193] width 382 height 64
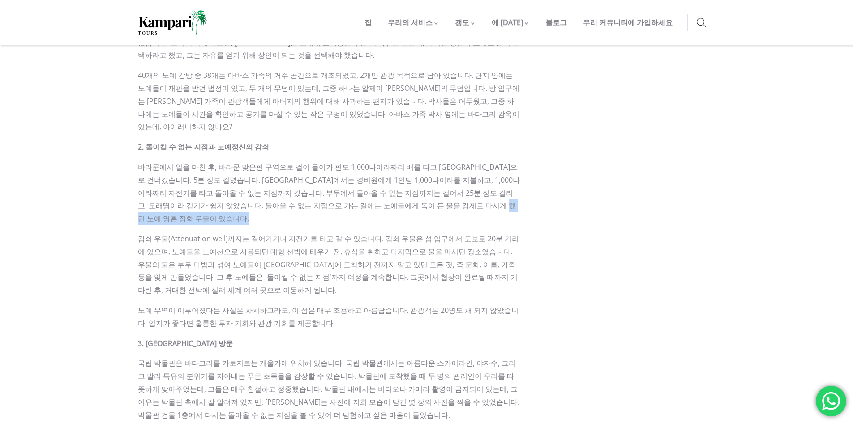
click at [465, 171] on p "바라쿤에서 일을 마친 후, 바라쿤 맞은편 구역으로 걸어 들어가 편도 1,000나이라짜리 배를 타고 그베레푸 섬으로 건너갔습니다. 5분 정도 걸…" at bounding box center [329, 193] width 382 height 64
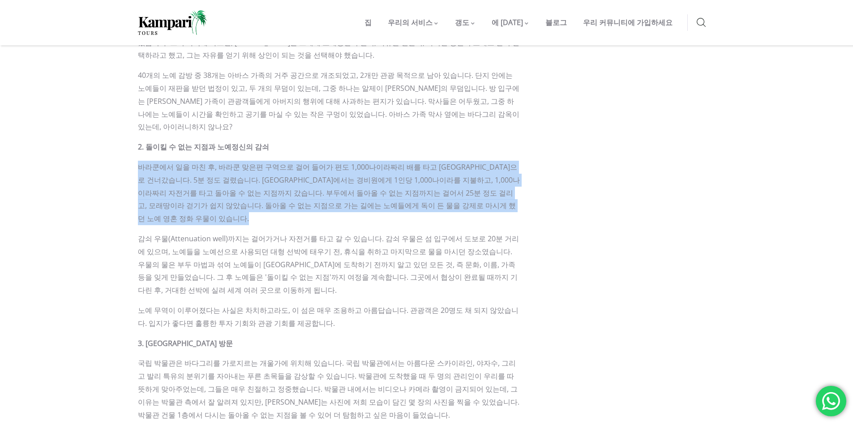
click at [465, 171] on p "바라쿤에서 일을 마친 후, 바라쿤 맞은편 구역으로 걸어 들어가 편도 1,000나이라짜리 배를 타고 그베레푸 섬으로 건너갔습니다. 5분 정도 걸…" at bounding box center [329, 193] width 382 height 64
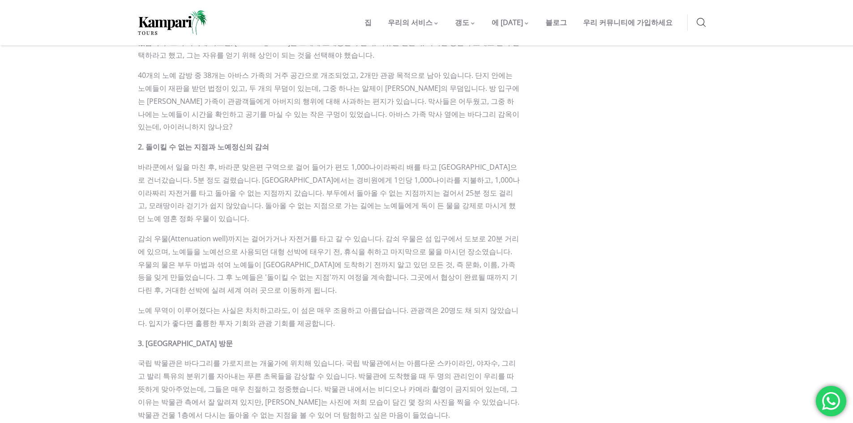
click at [469, 234] on font "감쇠 우물(Attenuation well)까지는 걸어가거나 자전거를 타고 갈 수 있습니다. 감쇠 우물은 섬 입구에서 도보로 20분 거리에 있으…" at bounding box center [328, 264] width 381 height 61
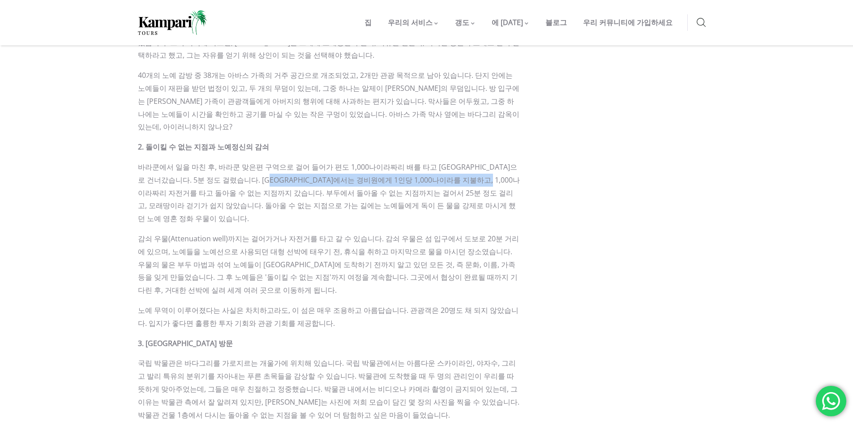
drag, startPoint x: 273, startPoint y: 140, endPoint x: 491, endPoint y: 147, distance: 218.5
click at [491, 161] on p "바라쿤에서 일을 마친 후, 바라쿤 맞은편 구역으로 걸어 들어가 편도 1,000나이라짜리 배를 타고 그베레푸 섬으로 건너갔습니다. 5분 정도 걸…" at bounding box center [329, 193] width 382 height 64
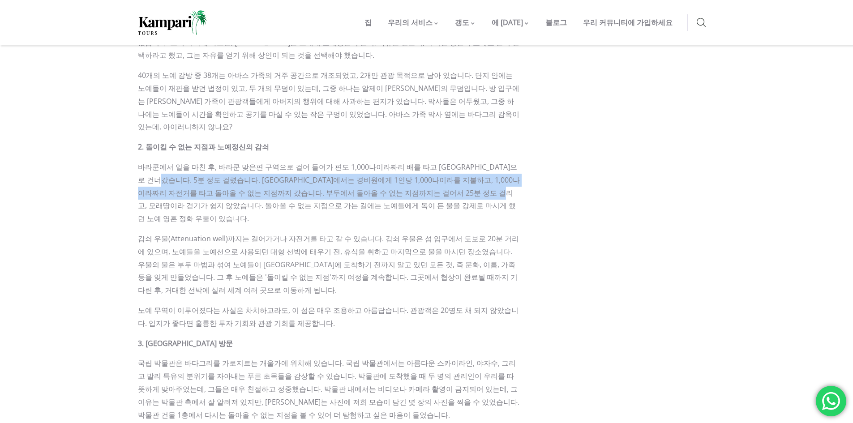
drag, startPoint x: 160, startPoint y: 148, endPoint x: 494, endPoint y: 153, distance: 334.3
click at [494, 161] on p "바라쿤에서 일을 마친 후, 바라쿤 맞은편 구역으로 걸어 들어가 편도 1,000나이라짜리 배를 타고 그베레푸 섬으로 건너갔습니다. 5분 정도 걸…" at bounding box center [329, 193] width 382 height 64
click at [494, 162] on font "바라쿤에서 일을 마친 후, 바라쿤 맞은편 구역으로 걸어 들어가 편도 1,000나이라짜리 배를 타고 그베레푸 섬으로 건너갔습니다. 5분 정도 걸…" at bounding box center [329, 192] width 382 height 61
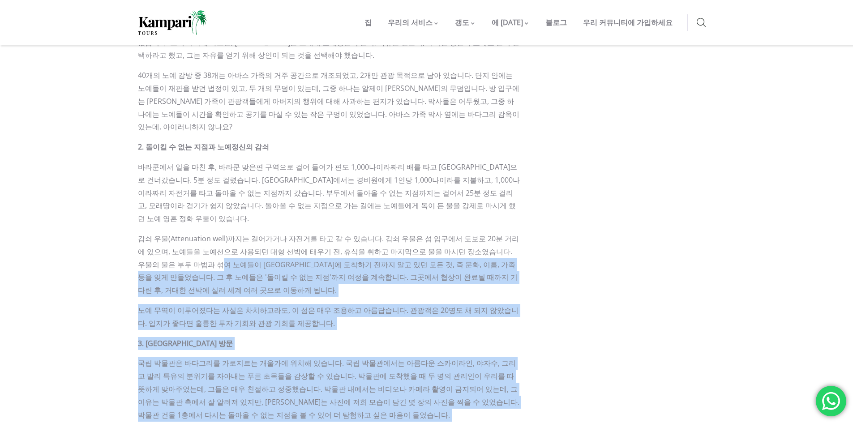
drag, startPoint x: 168, startPoint y: 214, endPoint x: 541, endPoint y: 214, distance: 373.7
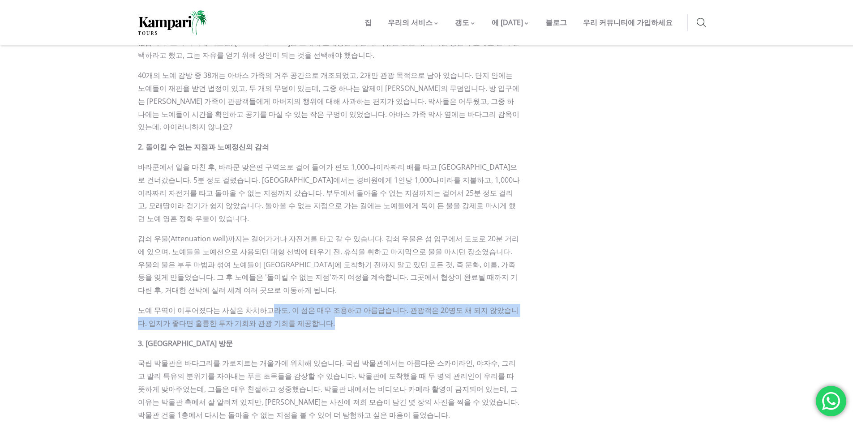
drag, startPoint x: 310, startPoint y: 269, endPoint x: 264, endPoint y: 251, distance: 49.8
click at [264, 251] on div "바다그리의 사진들을 곳곳에서 보셨을 텐데, 아마 인터넷에서 바다그리 해변에 대한 글을 읽어보셨을 겁니다. 이 블로그 게시물에서는 2025년 바…" at bounding box center [329, 331] width 382 height 1881
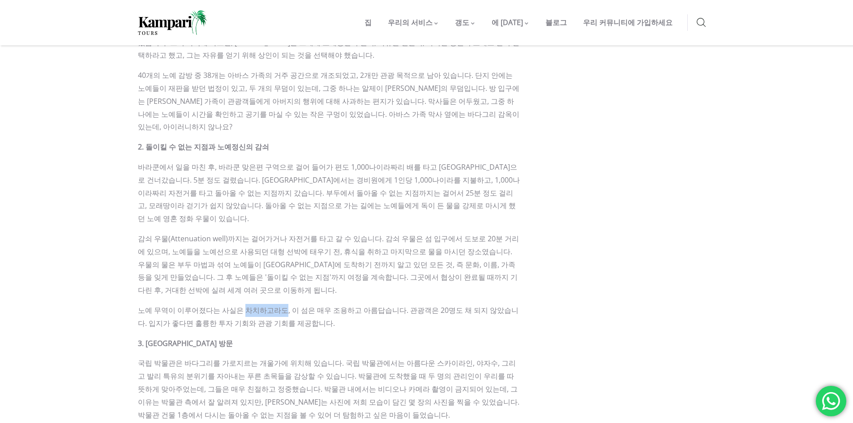
click at [264, 251] on div "바다그리의 사진들을 곳곳에서 보셨을 텐데, 아마 인터넷에서 바다그리 해변에 대한 글을 읽어보셨을 겁니다. 이 블로그 게시물에서는 2025년 바…" at bounding box center [329, 331] width 382 height 1881
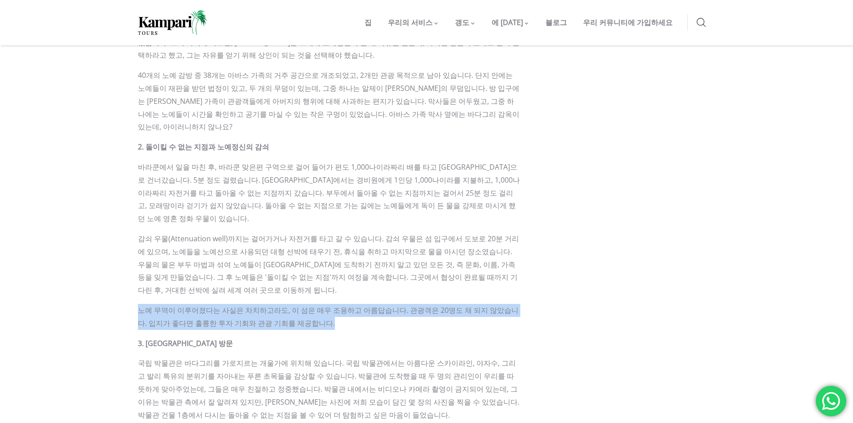
click at [264, 251] on div "바다그리의 사진들을 곳곳에서 보셨을 텐데, 아마 인터넷에서 바다그리 해변에 대한 글을 읽어보셨을 겁니다. 이 블로그 게시물에서는 2025년 바…" at bounding box center [329, 331] width 382 height 1881
click at [285, 305] on font "노예 무역이 이루어졌다는 사실은 차치하고라도, 이 섬은 매우 조용하고 아름답습니다. 관광객은 20명도 채 되지 않았습니다. 입지가 좋다면 훌륭…" at bounding box center [328, 316] width 380 height 23
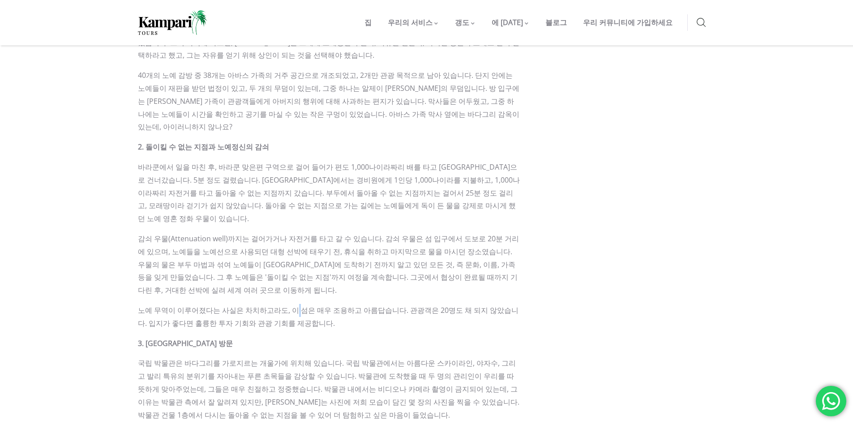
click at [285, 305] on font "노예 무역이 이루어졌다는 사실은 차치하고라도, 이 섬은 매우 조용하고 아름답습니다. 관광객은 20명도 채 되지 않았습니다. 입지가 좋다면 훌륭…" at bounding box center [328, 316] width 380 height 23
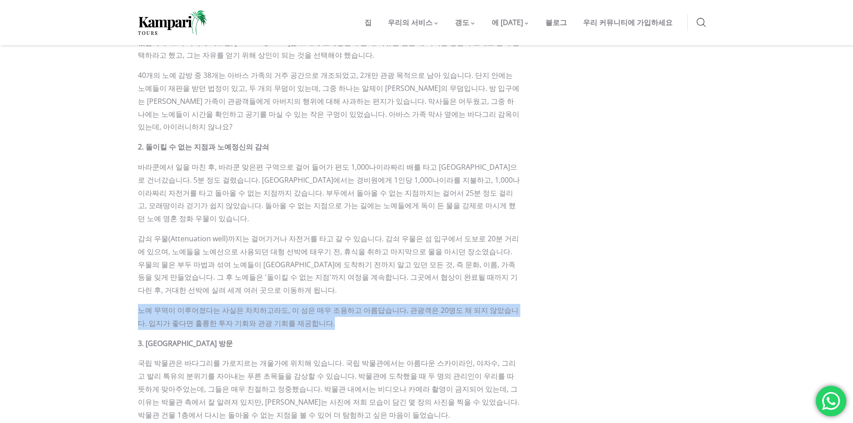
click at [285, 305] on font "노예 무역이 이루어졌다는 사실은 차치하고라도, 이 섬은 매우 조용하고 아름답습니다. 관광객은 20명도 채 되지 않았습니다. 입지가 좋다면 훌륭…" at bounding box center [328, 316] width 380 height 23
click at [298, 304] on p "노예 무역이 이루어졌다는 사실은 차치하고라도, 이 섬은 매우 조용하고 아름답습니다. 관광객은 20명도 채 되지 않았습니다. 입지가 좋다면 훌륭…" at bounding box center [329, 317] width 382 height 26
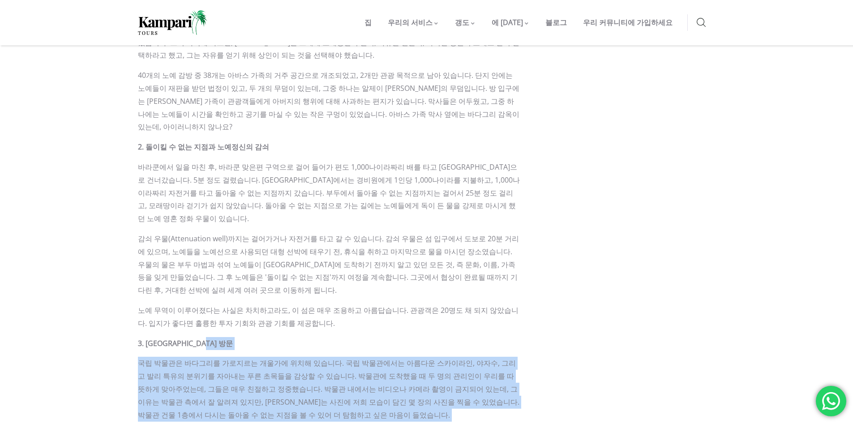
drag, startPoint x: 316, startPoint y: 290, endPoint x: 331, endPoint y: 371, distance: 81.8
click at [331, 371] on div "바다그리의 사진들을 곳곳에서 보셨을 텐데, 아마 인터넷에서 바다그리 해변에 대한 글을 읽어보셨을 겁니다. 이 블로그 게시물에서는 2025년 바…" at bounding box center [329, 331] width 382 height 1881
click at [331, 359] on p "국립 박물관은 바다그리를 가로지르는 개울가에 위치해 있습니다. 국립 박물관에서는 아름다운 스카이라인, 야자수, 그리고 발리 특유의 분위기를 자…" at bounding box center [329, 389] width 382 height 64
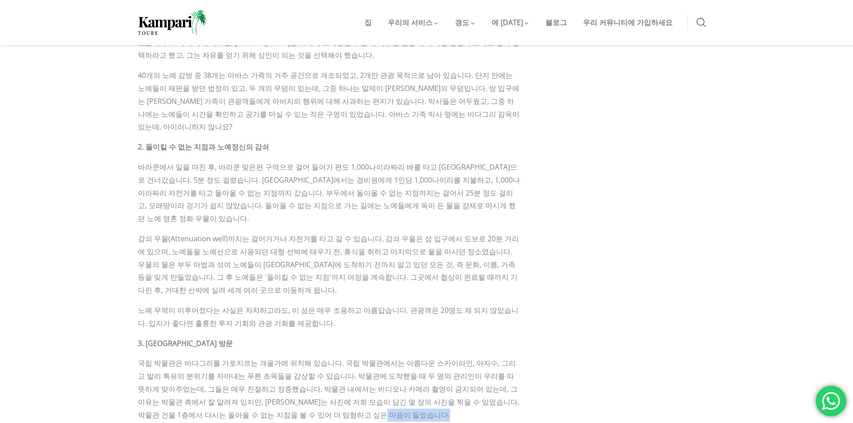
click at [331, 359] on p "국립 박물관은 바다그리를 가로지르는 개울가에 위치해 있습니다. 국립 박물관에서는 아름다운 스카이라인, 야자수, 그리고 발리 특유의 분위기를 자…" at bounding box center [329, 389] width 382 height 64
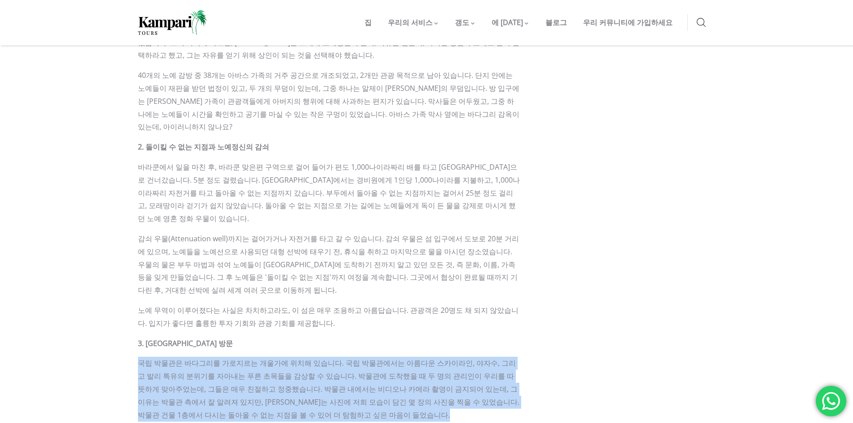
click at [331, 359] on p "국립 박물관은 바다그리를 가로지르는 개울가에 위치해 있습니다. 국립 박물관에서는 아름다운 스카이라인, 야자수, 그리고 발리 특유의 분위기를 자…" at bounding box center [329, 389] width 382 height 64
click at [246, 359] on font "국립 박물관은 바다그리를 가로지르는 개울가에 위치해 있습니다. 국립 박물관에서는 아름다운 스카이라인, 야자수, 그리고 발리 특유의 분위기를 자…" at bounding box center [328, 388] width 381 height 61
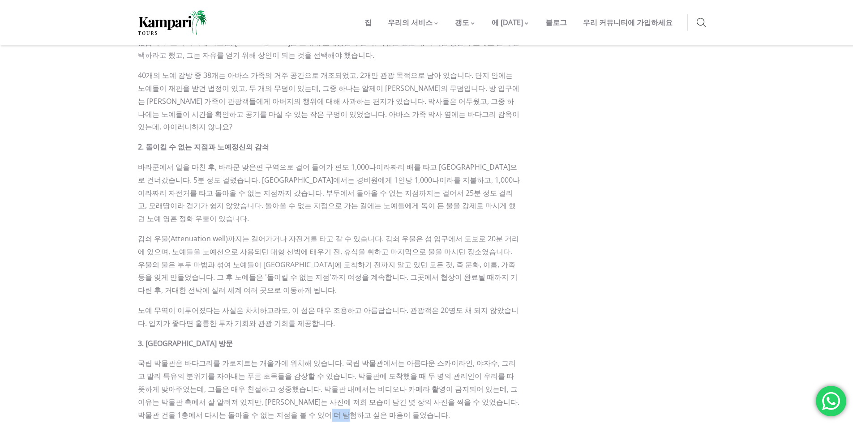
click at [246, 359] on font "국립 박물관은 바다그리를 가로지르는 개울가에 위치해 있습니다. 국립 박물관에서는 아름다운 스카이라인, 야자수, 그리고 발리 특유의 분위기를 자…" at bounding box center [328, 388] width 381 height 61
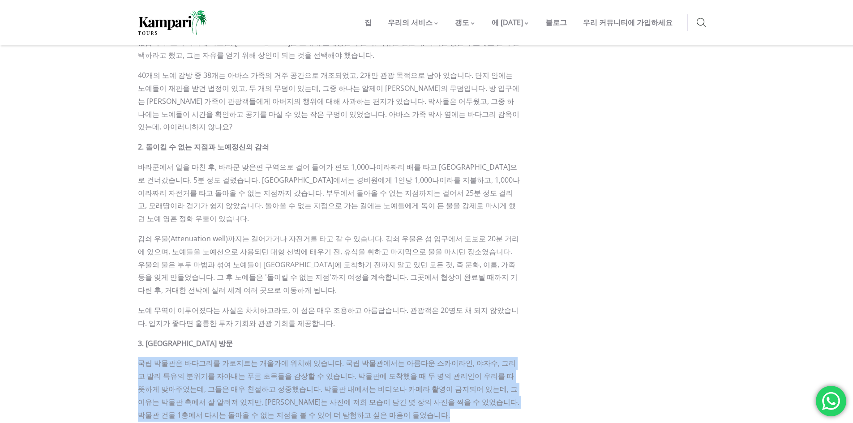
click at [246, 359] on font "국립 박물관은 바다그리를 가로지르는 개울가에 위치해 있습니다. 국립 박물관에서는 아름다운 스카이라인, 야자수, 그리고 발리 특유의 분위기를 자…" at bounding box center [328, 388] width 381 height 61
click at [268, 361] on font "국립 박물관은 바다그리를 가로지르는 개울가에 위치해 있습니다. 국립 박물관에서는 아름다운 스카이라인, 야자수, 그리고 발리 특유의 분위기를 자…" at bounding box center [328, 388] width 381 height 61
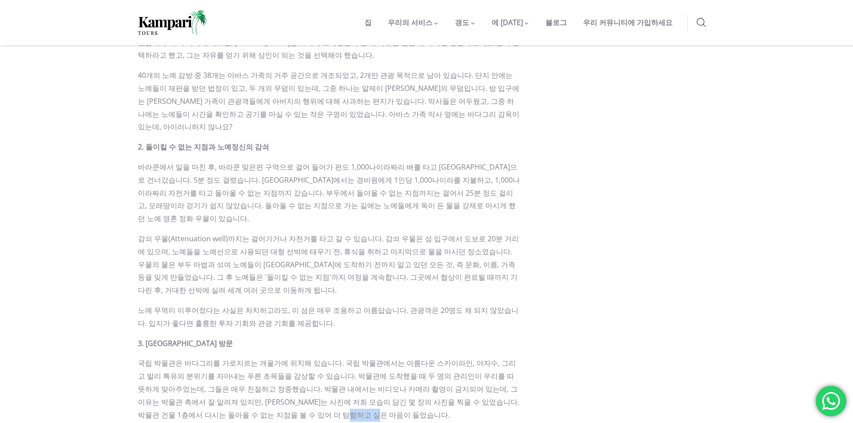
click at [268, 361] on font "국립 박물관은 바다그리를 가로지르는 개울가에 위치해 있습니다. 국립 박물관에서는 아름다운 스카이라인, 야자수, 그리고 발리 특유의 분위기를 자…" at bounding box center [328, 388] width 381 height 61
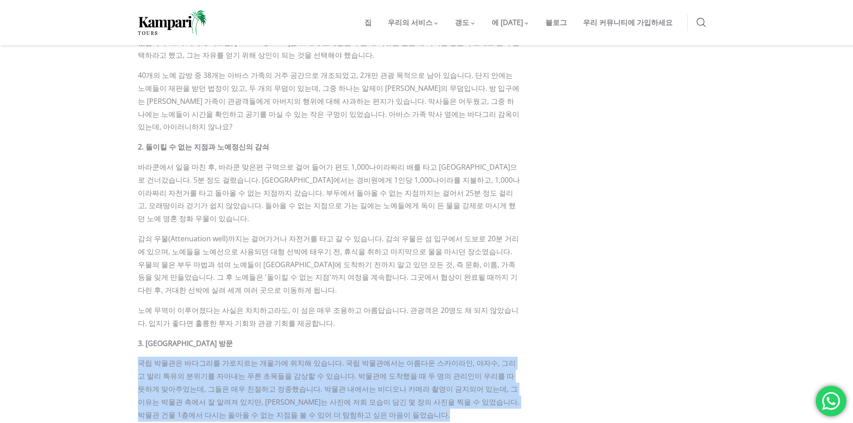
click at [268, 361] on font "국립 박물관은 바다그리를 가로지르는 개울가에 위치해 있습니다. 국립 박물관에서는 아름다운 스카이라인, 야자수, 그리고 발리 특유의 분위기를 자…" at bounding box center [328, 388] width 381 height 61
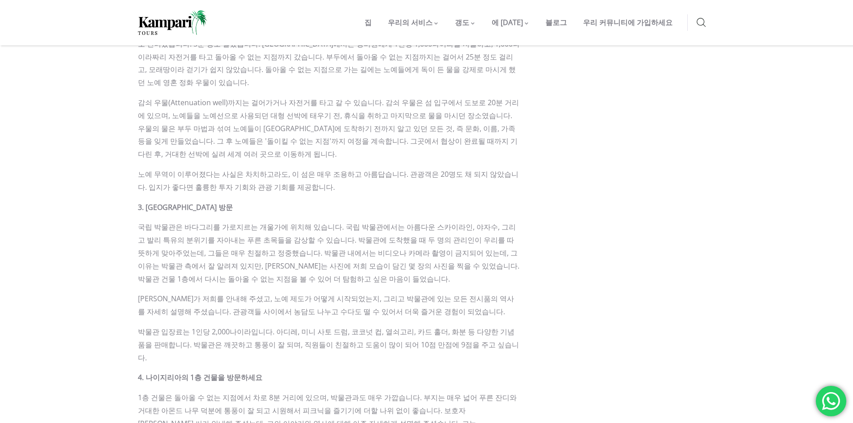
scroll to position [1155, 0]
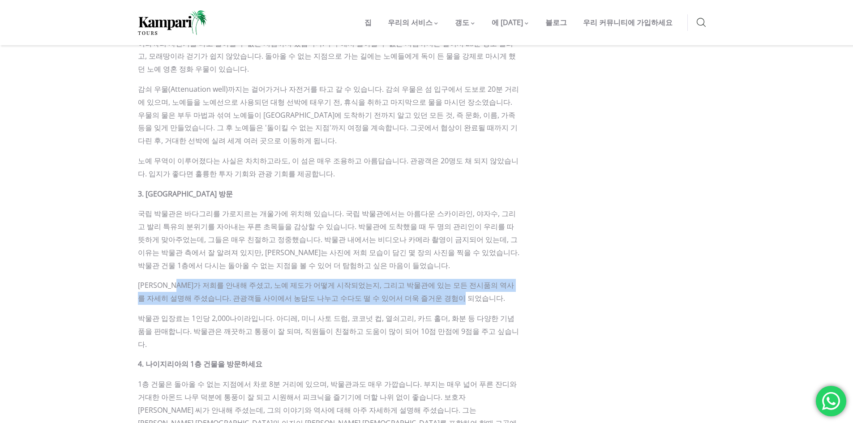
drag, startPoint x: 185, startPoint y: 234, endPoint x: 449, endPoint y: 248, distance: 264.8
click at [449, 279] on p "마이클 씨가 저희를 안내해 주셨고, 노예 제도가 어떻게 시작되었는지, 그리고 박물관에 있는 모든 전시품의 역사를 자세히 설명해 주셨습니다. 관…" at bounding box center [329, 292] width 382 height 26
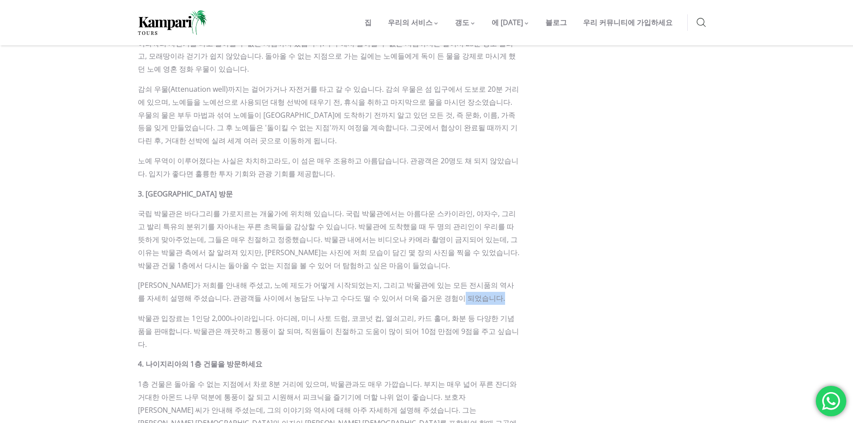
click at [449, 279] on p "마이클 씨가 저희를 안내해 주셨고, 노예 제도가 어떻게 시작되었는지, 그리고 박물관에 있는 모든 전시품의 역사를 자세히 설명해 주셨습니다. 관…" at bounding box center [329, 292] width 382 height 26
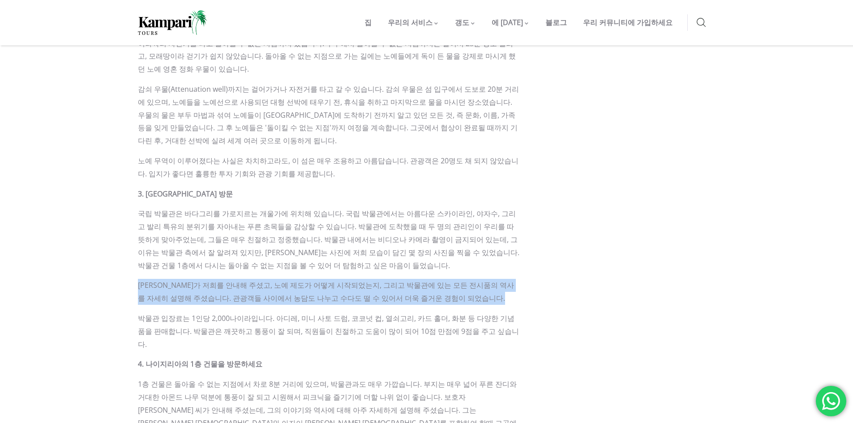
click at [449, 279] on p "마이클 씨가 저희를 안내해 주셨고, 노예 제도가 어떻게 시작되었는지, 그리고 박물관에 있는 모든 전시품의 역사를 자세히 설명해 주셨습니다. 관…" at bounding box center [329, 292] width 382 height 26
click at [257, 280] on font "마이클 씨가 저희를 안내해 주셨고, 노예 제도가 어떻게 시작되었는지, 그리고 박물관에 있는 모든 전시품의 역사를 자세히 설명해 주셨습니다. 관…" at bounding box center [326, 291] width 376 height 23
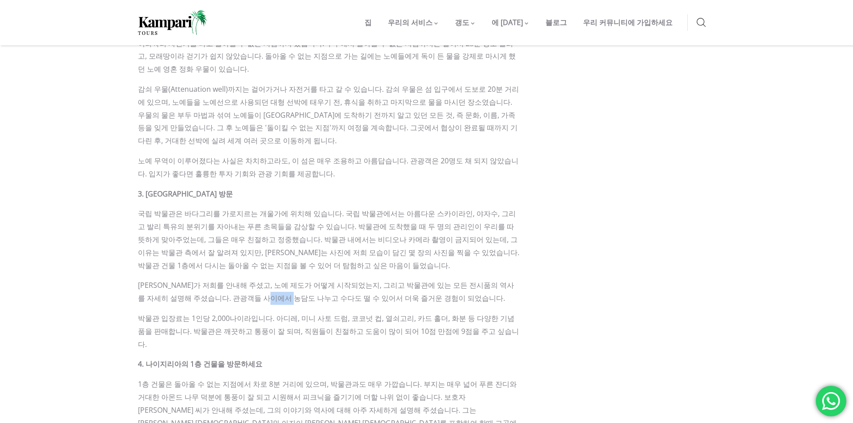
click at [257, 280] on font "마이클 씨가 저희를 안내해 주셨고, 노예 제도가 어떻게 시작되었는지, 그리고 박물관에 있는 모든 전시품의 역사를 자세히 설명해 주셨습니다. 관…" at bounding box center [326, 291] width 376 height 23
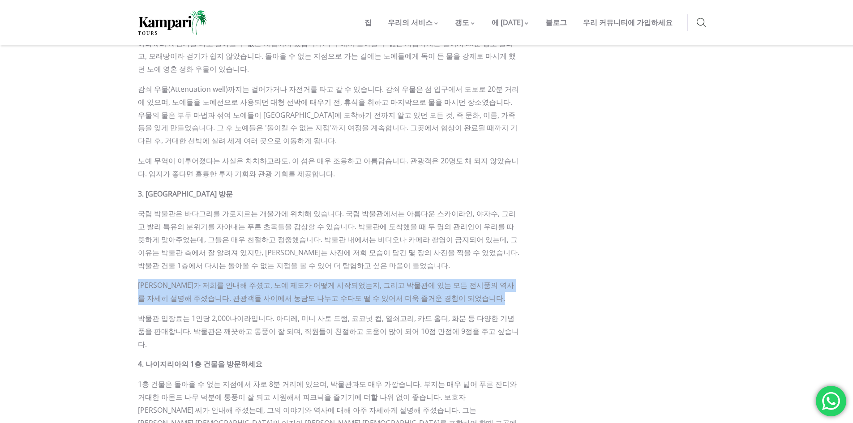
click at [257, 280] on font "마이클 씨가 저희를 안내해 주셨고, 노예 제도가 어떻게 시작되었는지, 그리고 박물관에 있는 모든 전시품의 역사를 자세히 설명해 주셨습니다. 관…" at bounding box center [326, 291] width 376 height 23
click at [245, 280] on font "마이클 씨가 저희를 안내해 주셨고, 노예 제도가 어떻게 시작되었는지, 그리고 박물관에 있는 모든 전시품의 역사를 자세히 설명해 주셨습니다. 관…" at bounding box center [326, 291] width 376 height 23
click at [230, 280] on font "마이클 씨가 저희를 안내해 주셨고, 노예 제도가 어떻게 시작되었는지, 그리고 박물관에 있는 모든 전시품의 역사를 자세히 설명해 주셨습니다. 관…" at bounding box center [326, 291] width 376 height 23
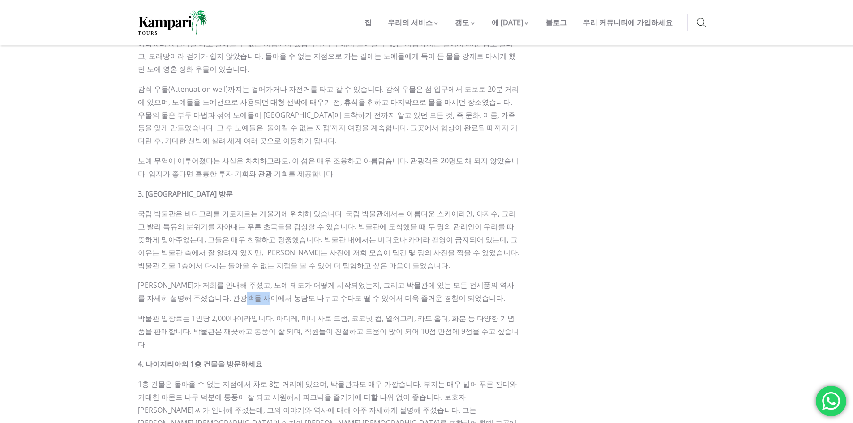
click at [230, 280] on font "마이클 씨가 저희를 안내해 주셨고, 노예 제도가 어떻게 시작되었는지, 그리고 박물관에 있는 모든 전시품의 역사를 자세히 설명해 주셨습니다. 관…" at bounding box center [326, 291] width 376 height 23
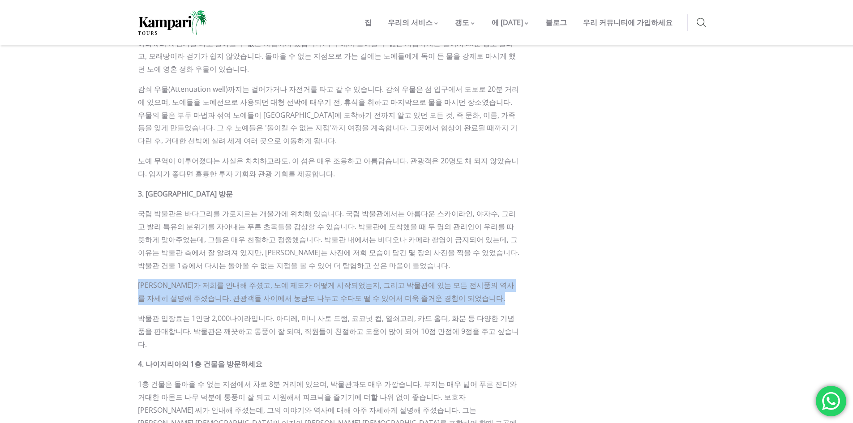
click at [230, 280] on font "마이클 씨가 저희를 안내해 주셨고, 노예 제도가 어떻게 시작되었는지, 그리고 박물관에 있는 모든 전시품의 역사를 자세히 설명해 주셨습니다. 관…" at bounding box center [326, 291] width 376 height 23
click at [261, 280] on font "마이클 씨가 저희를 안내해 주셨고, 노예 제도가 어떻게 시작되었는지, 그리고 박물관에 있는 모든 전시품의 역사를 자세히 설명해 주셨습니다. 관…" at bounding box center [326, 291] width 376 height 23
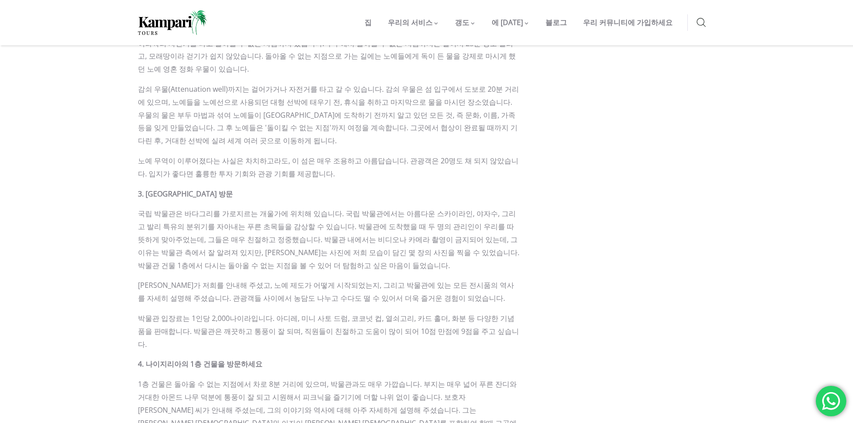
click at [245, 280] on font "마이클 씨가 저희를 안내해 주셨고, 노예 제도가 어떻게 시작되었는지, 그리고 박물관에 있는 모든 전시품의 역사를 자세히 설명해 주셨습니다. 관…" at bounding box center [326, 291] width 376 height 23
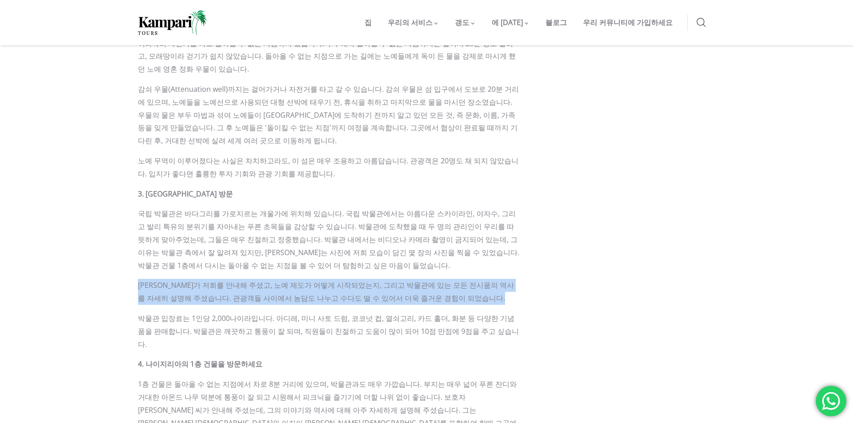
click at [245, 280] on font "마이클 씨가 저희를 안내해 주셨고, 노예 제도가 어떻게 시작되었는지, 그리고 박물관에 있는 모든 전시품의 역사를 자세히 설명해 주셨습니다. 관…" at bounding box center [326, 291] width 376 height 23
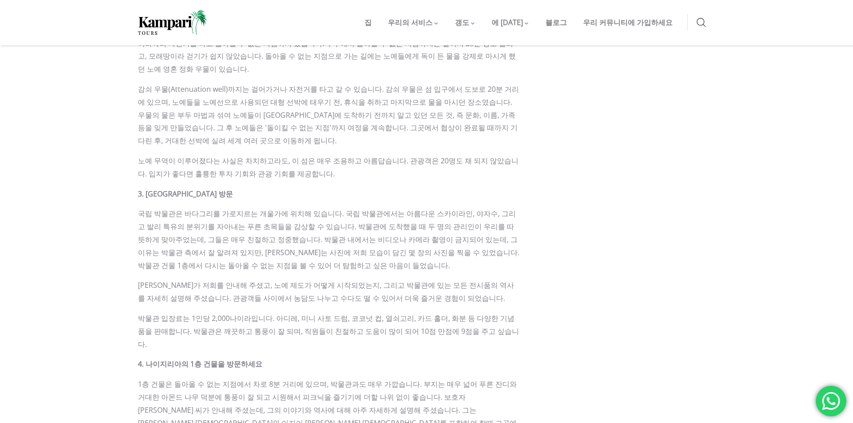
click at [320, 313] on font "박물관 입장료는 1인당 2,000나이라입니다. 아디레, 미니 사토 드럼, 코코넛 컵, 열쇠고리, 카드 홀더, 화분 등 다양한 기념품을 판매합니…" at bounding box center [328, 331] width 381 height 36
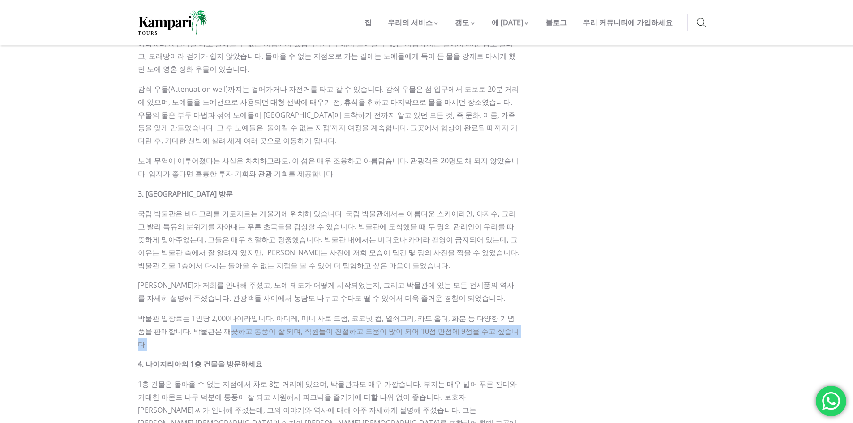
drag, startPoint x: 196, startPoint y: 281, endPoint x: 515, endPoint y: 282, distance: 319.1
click at [515, 312] on p "박물관 입장료는 1인당 2,000나이라입니다. 아디레, 미니 사토 드럼, 코코넛 컵, 열쇠고리, 카드 홀더, 화분 등 다양한 기념품을 판매합니…" at bounding box center [329, 331] width 382 height 38
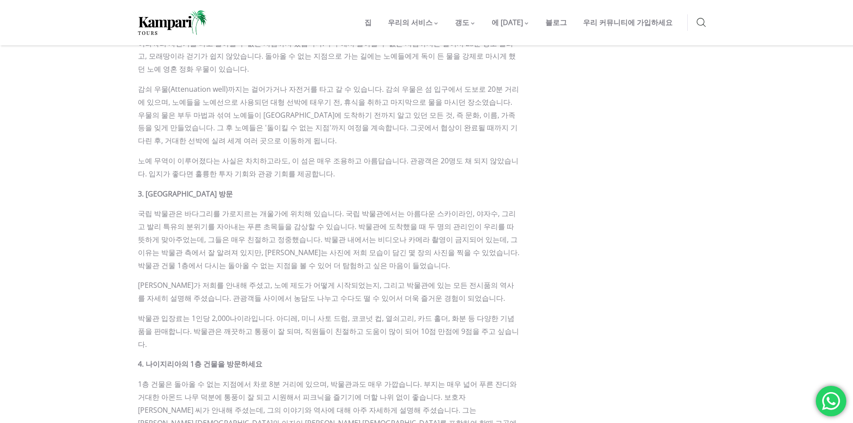
scroll to position [1229, 0]
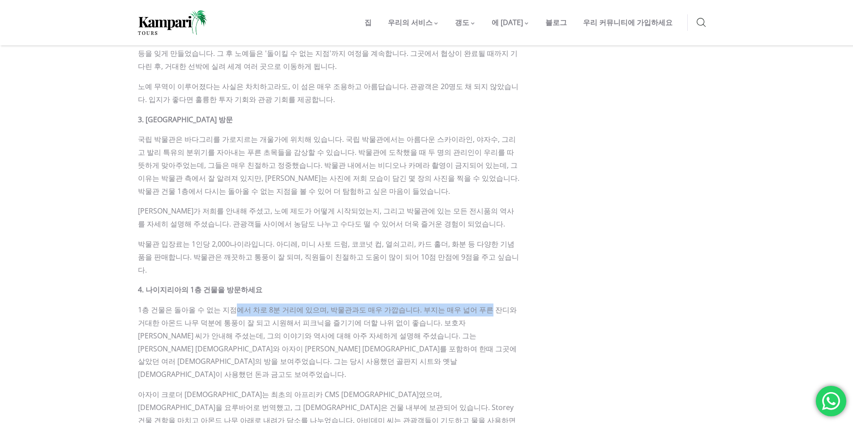
drag, startPoint x: 234, startPoint y: 245, endPoint x: 470, endPoint y: 245, distance: 235.4
click at [470, 305] on font "1층 건물은 돌아올 수 없는 지점에서 차로 8분 거리에 있으며, 박물관과도 매우 가깝습니다. 부지는 매우 넓어 푸른 잔디와 거대한 아몬드 나무…" at bounding box center [327, 342] width 379 height 74
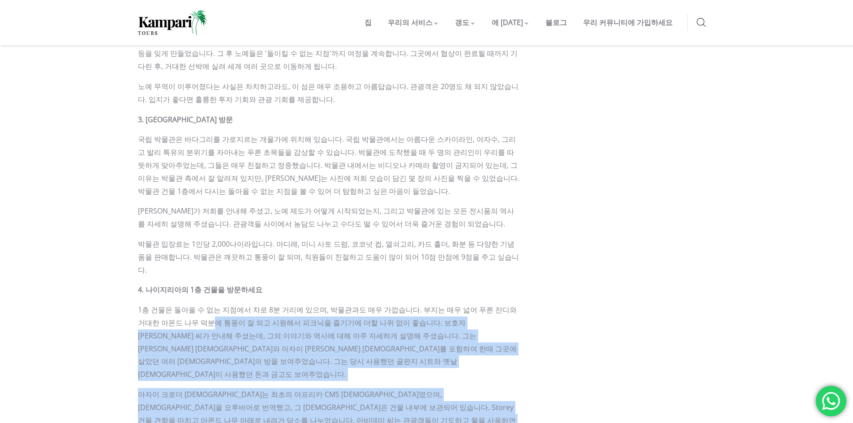
drag, startPoint x: 187, startPoint y: 257, endPoint x: 532, endPoint y: 255, distance: 344.6
click at [532, 255] on div "캄파리 투어 라고스에서 할 일 , 나이지리아에서 방문할 곳 바다그리 방문: 2025년 할 일 및 예산 바다그리의 사진들을 곳곳에서 보셨을 텐데…" at bounding box center [426, 279] width 591 height 2518
click at [532, 255] on div "모든 카테고리 모험 라고스에서의 보트 타기 라이프스타일 스포츠 및 레크리에이션 라고스에서 할 것들 여행하다 라고스에 머물 곳 나이지리아에서 방…" at bounding box center [624, 279] width 195 height 2518
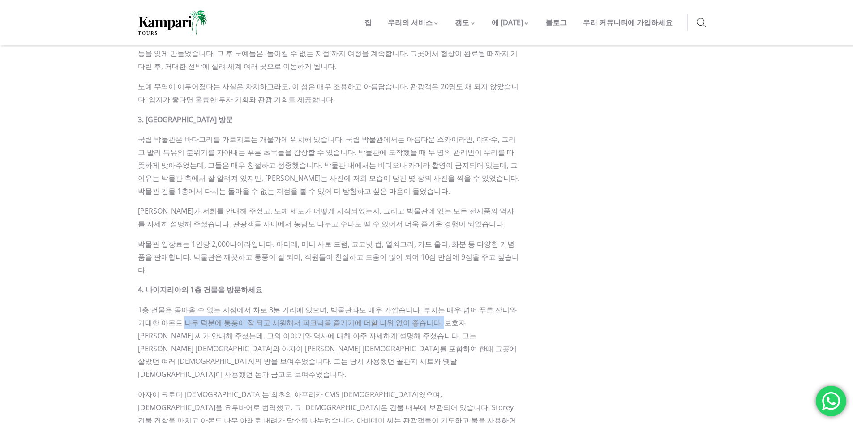
drag, startPoint x: 161, startPoint y: 256, endPoint x: 403, endPoint y: 253, distance: 241.7
click at [403, 303] on p "1층 건물은 돌아올 수 없는 지점에서 차로 8분 거리에 있으며, 박물관과도 매우 가깝습니다. 부지는 매우 넓어 푸른 잔디와 거대한 아몬드 나무…" at bounding box center [329, 341] width 382 height 77
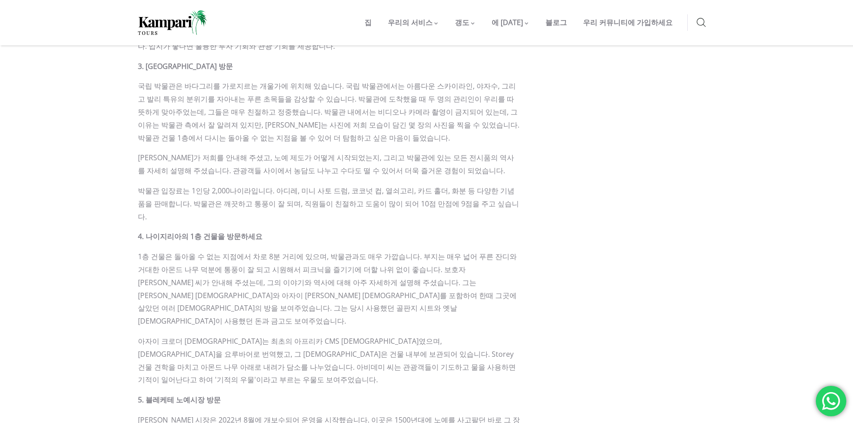
scroll to position [1304, 0]
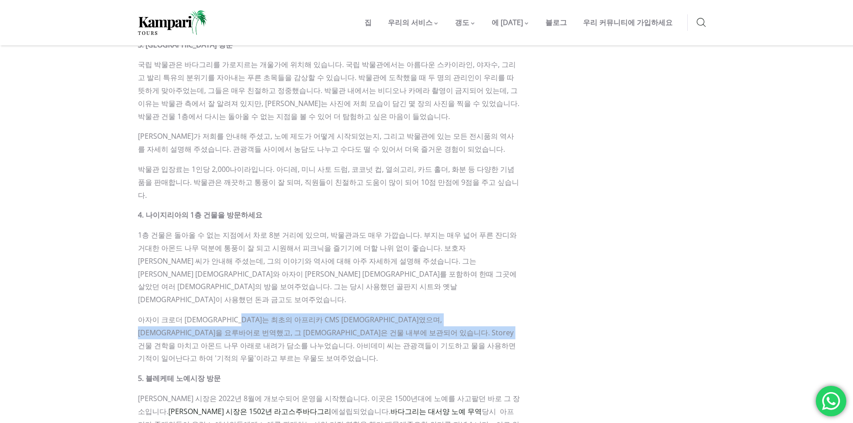
drag, startPoint x: 253, startPoint y: 244, endPoint x: 511, endPoint y: 253, distance: 257.5
click at [511, 315] on font "아자이 크로더 목사는 최초의 아프리카 CMS 주교였으며, 성경을 요루바어로 번역했고, 그 성경은 건물 내부에 보관되어 있습니다. Storey …" at bounding box center [327, 339] width 378 height 48
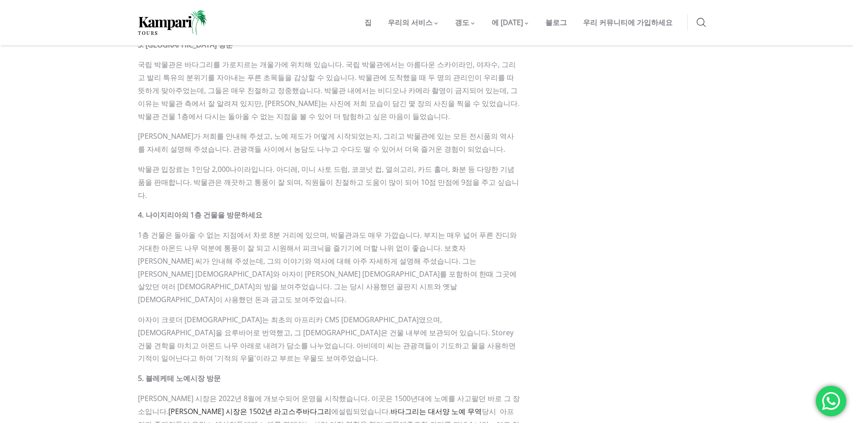
click at [257, 315] on font "아자이 크로더 목사는 최초의 아프리카 CMS 주교였으며, 성경을 요루바어로 번역했고, 그 성경은 건물 내부에 보관되어 있습니다. Storey …" at bounding box center [327, 339] width 378 height 48
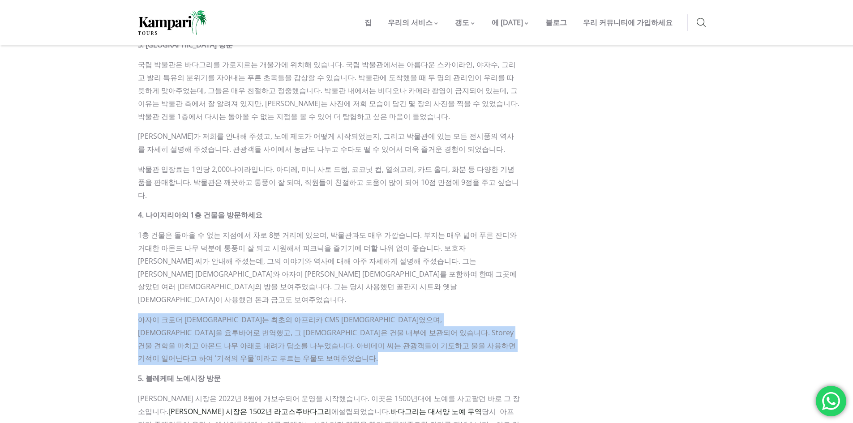
click at [257, 315] on font "아자이 크로더 목사는 최초의 아프리카 CMS 주교였으며, 성경을 요루바어로 번역했고, 그 성경은 건물 내부에 보관되어 있습니다. Storey …" at bounding box center [327, 339] width 378 height 48
click at [268, 315] on font "아자이 크로더 목사는 최초의 아프리카 CMS 주교였으며, 성경을 요루바어로 번역했고, 그 성경은 건물 내부에 보관되어 있습니다. Storey …" at bounding box center [327, 339] width 378 height 48
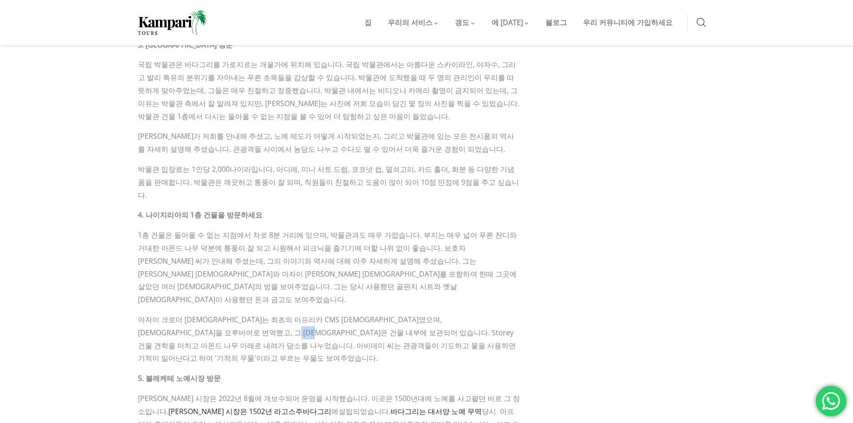
click at [268, 315] on font "아자이 크로더 목사는 최초의 아프리카 CMS 주교였으며, 성경을 요루바어로 번역했고, 그 성경은 건물 내부에 보관되어 있습니다. Storey …" at bounding box center [327, 339] width 378 height 48
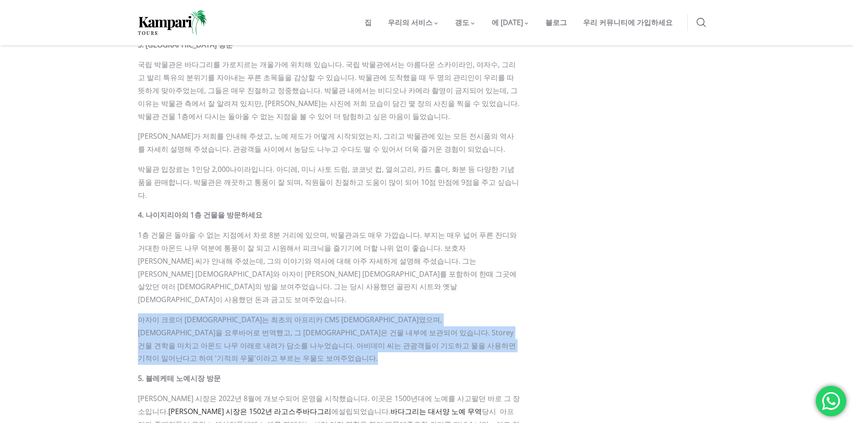
click at [268, 315] on font "아자이 크로더 목사는 최초의 아프리카 CMS 주교였으며, 성경을 요루바어로 번역했고, 그 성경은 건물 내부에 보관되어 있습니다. Storey …" at bounding box center [327, 339] width 378 height 48
click at [278, 315] on font "아자이 크로더 목사는 최초의 아프리카 CMS 주교였으며, 성경을 요루바어로 번역했고, 그 성경은 건물 내부에 보관되어 있습니다. Storey …" at bounding box center [327, 339] width 378 height 48
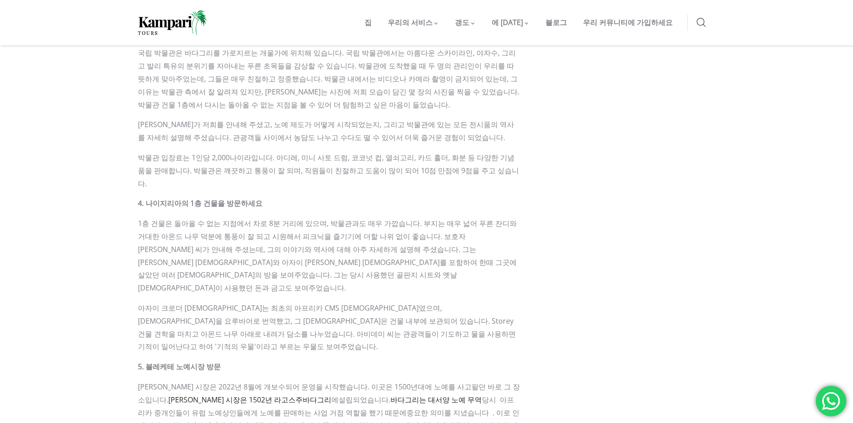
scroll to position [1378, 0]
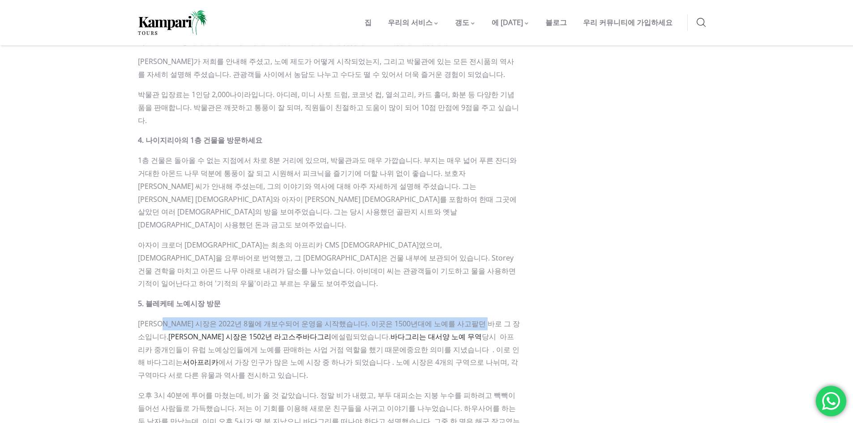
drag, startPoint x: 175, startPoint y: 237, endPoint x: 483, endPoint y: 235, distance: 307.9
click at [483, 319] on font "블레케테 노예 시장은 2022년 8월에 개보수되어 운영을 시작했습니다. 이곳은 1500년대에 노예를 사고팔던 바로 그 장소입니다." at bounding box center [329, 330] width 382 height 23
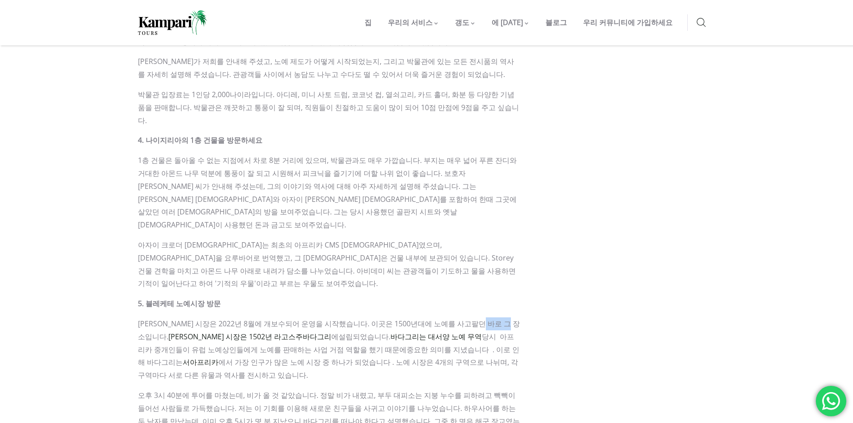
click at [483, 319] on font "블레케테 노예 시장은 2022년 8월에 개보수되어 운영을 시작했습니다. 이곳은 1500년대에 노예를 사고팔던 바로 그 장소입니다." at bounding box center [329, 330] width 382 height 23
click at [492, 332] on font "당시 아프리카 중개인들이 유럽 노예상인들에게 노예를 판매하는 사업 거점 역할을 했기 때문에" at bounding box center [326, 343] width 376 height 23
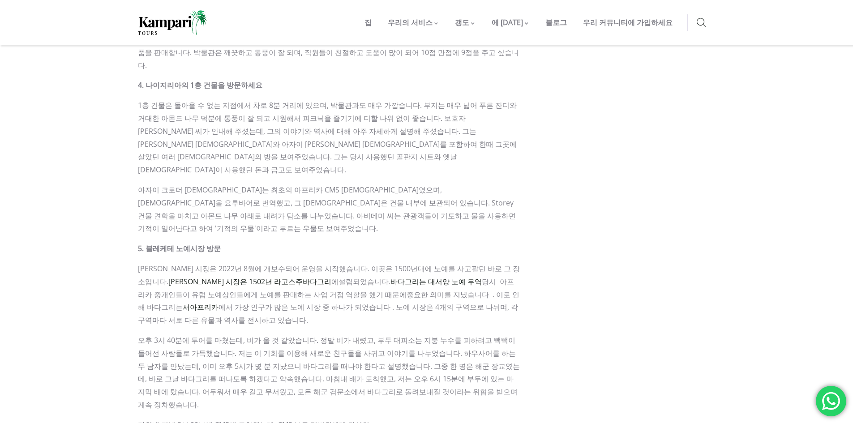
scroll to position [1453, 0]
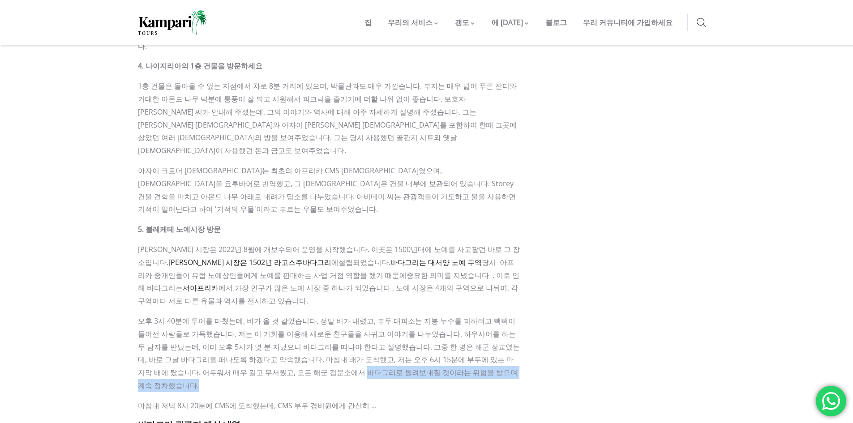
drag, startPoint x: 251, startPoint y: 281, endPoint x: 457, endPoint y: 282, distance: 206.8
click at [457, 315] on p "오후 3시 40분에 투어를 마쳤는데, 비가 올 것 같았습니다. 정말 비가 내렸고, 부두 대피소는 지붕 누수를 피하려고 빽빽이 들어선 사람들로 …" at bounding box center [329, 353] width 382 height 77
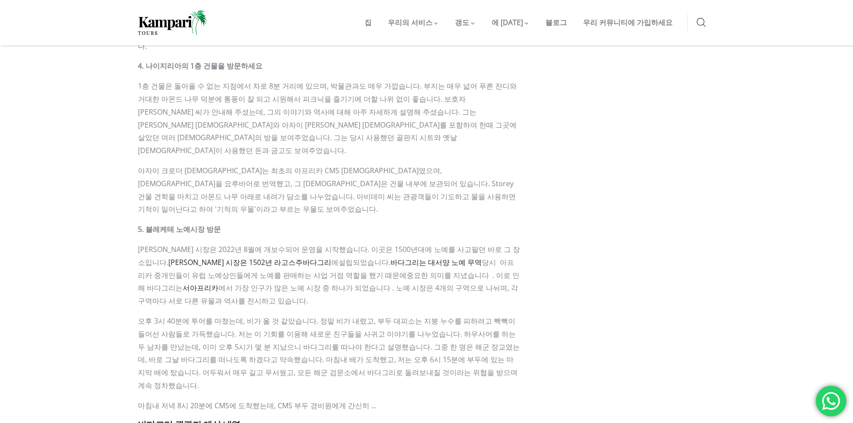
click at [457, 315] on p "오후 3시 40분에 투어를 마쳤는데, 비가 올 것 같았습니다. 정말 비가 내렸고, 부두 대피소는 지붕 누수를 피하려고 빽빽이 들어선 사람들로 …" at bounding box center [329, 353] width 382 height 77
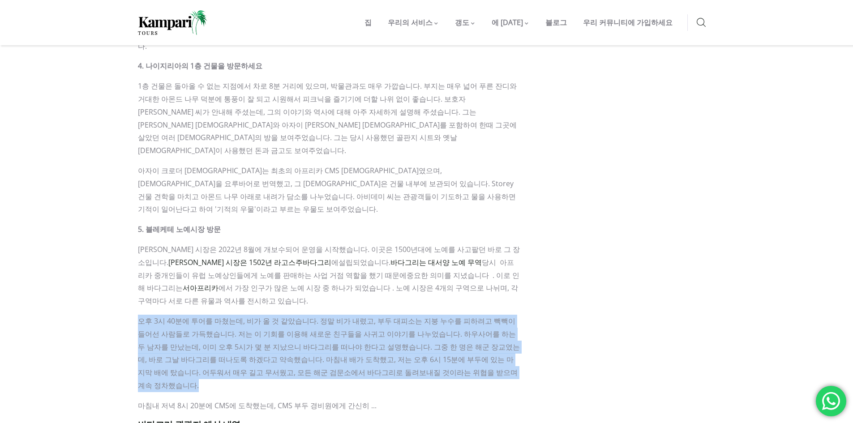
click at [457, 315] on p "오후 3시 40분에 투어를 마쳤는데, 비가 올 것 같았습니다. 정말 비가 내렸고, 부두 대피소는 지붕 누수를 피하려고 빽빽이 들어선 사람들로 …" at bounding box center [329, 353] width 382 height 77
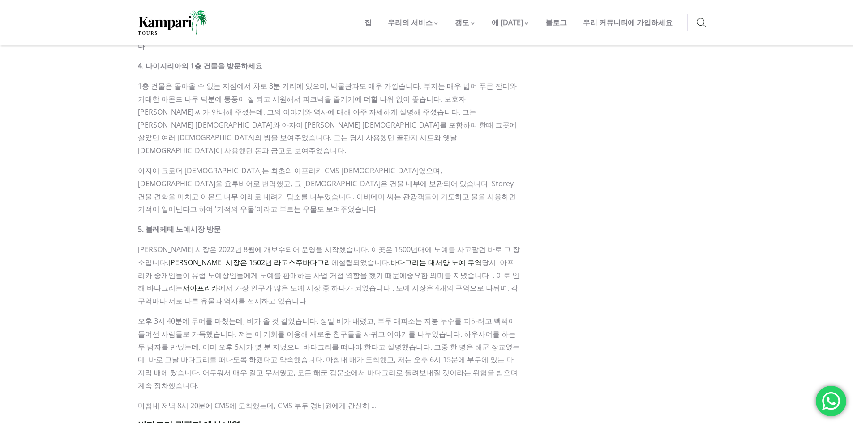
click at [470, 399] on p "마침내 저녁 8시 20분에 CMS에 도착했는데, CMS 부두 경비원에게 간신히 ..." at bounding box center [329, 405] width 382 height 13
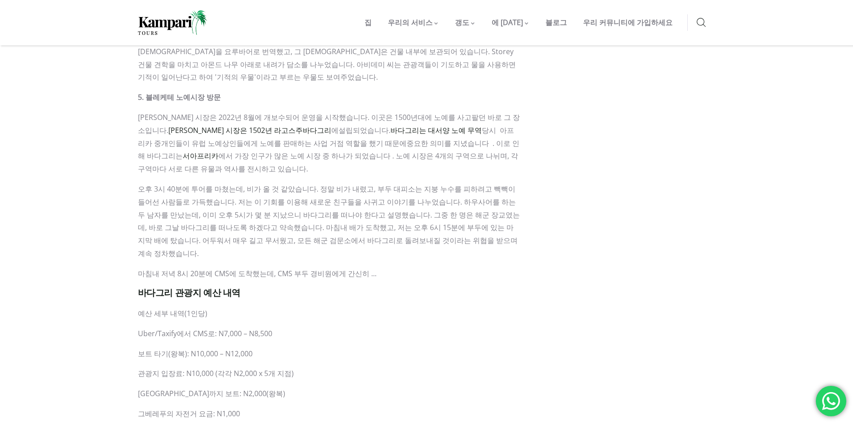
scroll to position [1602, 0]
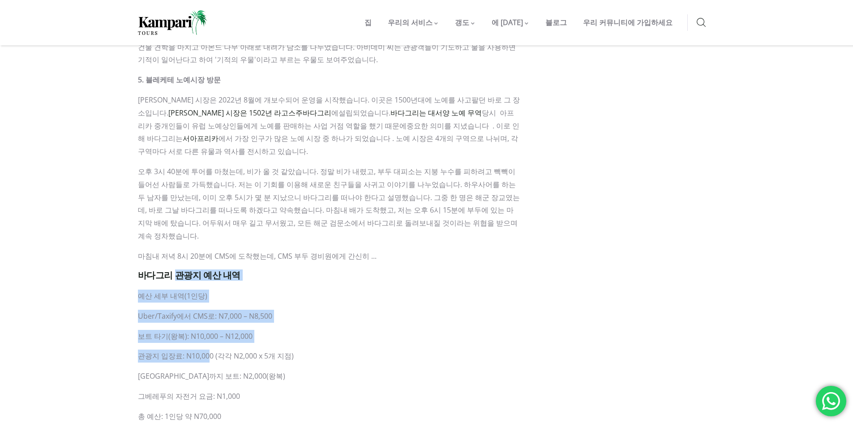
drag, startPoint x: 175, startPoint y: 173, endPoint x: 239, endPoint y: 291, distance: 134.8
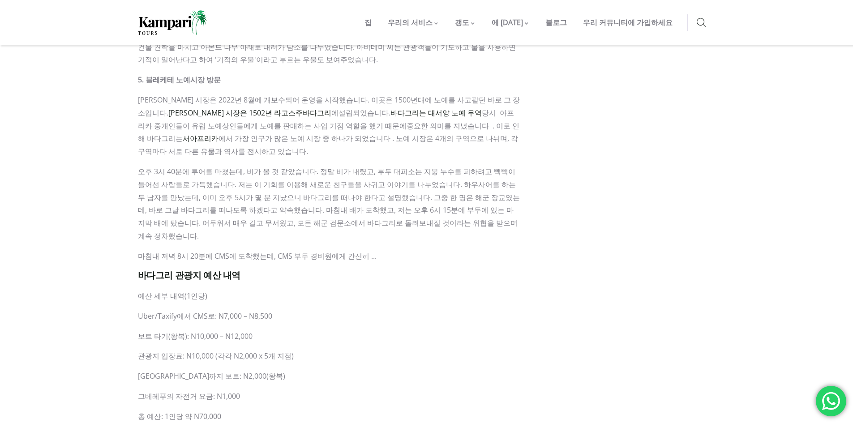
click at [242, 390] on p "그베레푸의 자전거 요금: N1,000" at bounding box center [329, 396] width 382 height 13
click at [238, 371] on font "그베레푸 섬까지 보트: N2,000(왕복)" at bounding box center [211, 376] width 147 height 10
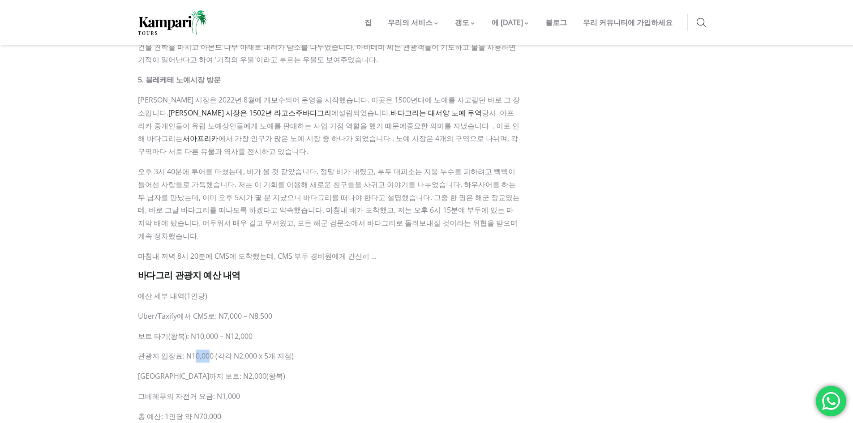
drag, startPoint x: 191, startPoint y: 253, endPoint x: 205, endPoint y: 255, distance: 14.9
click at [205, 351] on font "관광지 입장료: N10,000 (각각 N2,000 x 5개 지점)" at bounding box center [216, 356] width 156 height 10
click at [195, 331] on font "보트 타기(왕복): N10,000 – N12,000" at bounding box center [195, 336] width 115 height 10
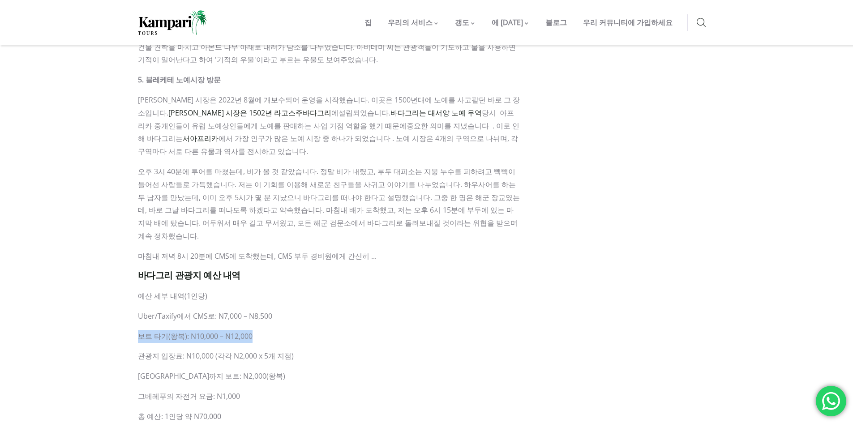
click at [222, 331] on font "보트 타기(왕복): N10,000 – N12,000" at bounding box center [195, 336] width 115 height 10
drag, startPoint x: 207, startPoint y: 271, endPoint x: 265, endPoint y: 273, distance: 58.2
click at [264, 370] on p "그베레푸 섬까지 보트: N2,000(왕복)" at bounding box center [329, 376] width 382 height 13
click at [284, 370] on p "그베레푸 섬까지 보트: N2,000(왕복)" at bounding box center [329, 376] width 382 height 13
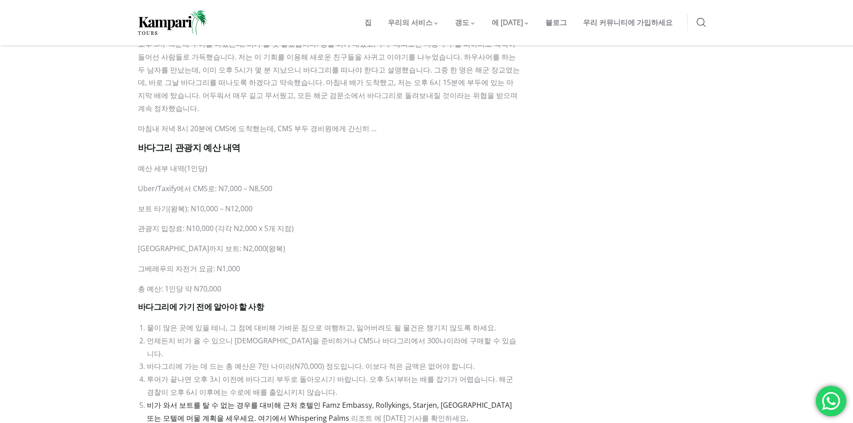
scroll to position [1751, 0]
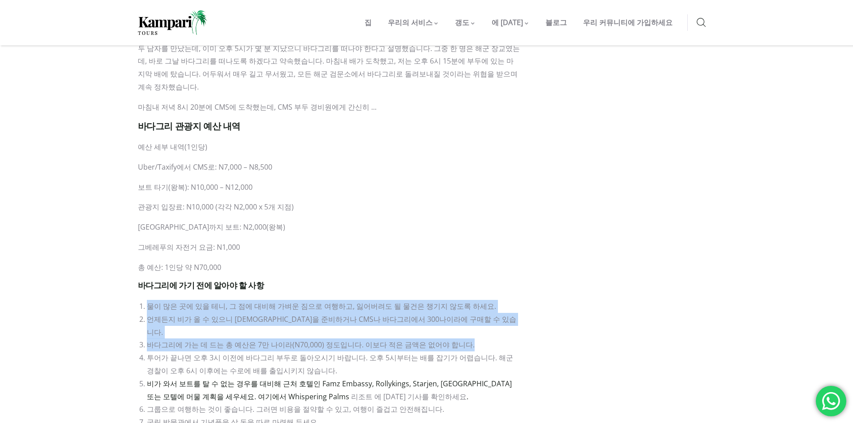
drag, startPoint x: 474, startPoint y: 227, endPoint x: 452, endPoint y: 180, distance: 51.4
click at [452, 281] on h5 "바다그리에 가기 전에 알아야 할 사항" at bounding box center [329, 286] width 382 height 10
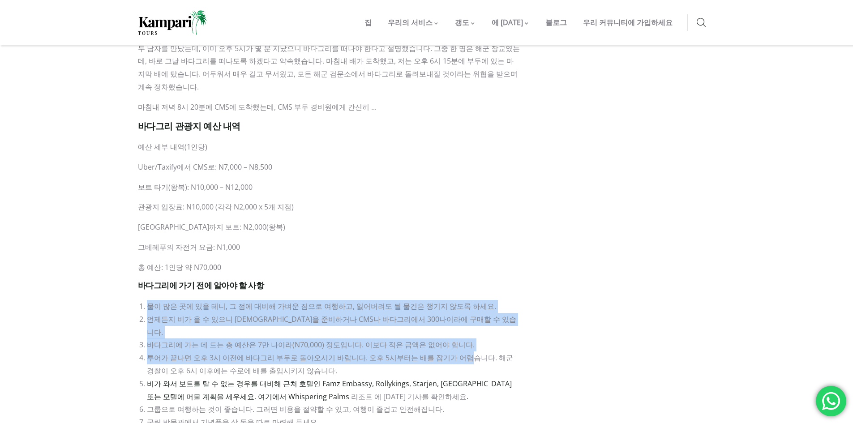
drag, startPoint x: 452, startPoint y: 180, endPoint x: 449, endPoint y: 237, distance: 56.9
click at [449, 353] on font "투어가 끝나면 오후 3시 이전에 바다그리 부두로 돌아오시기 바랍니다. 오후 5시부터는 배를 잡기가 어렵습니다. 해군 경찰이 오후 6시 이후에는…" at bounding box center [330, 364] width 366 height 23
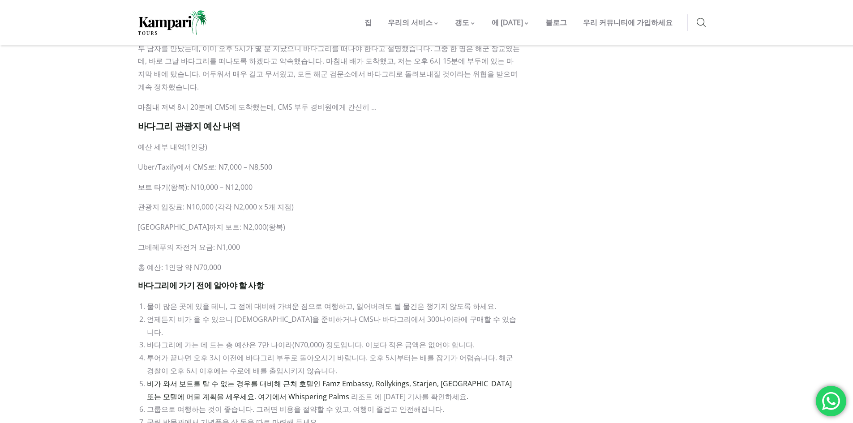
click at [333, 300] on li "물이 많은 곳에 있을 테니, 그 점에 대비해 가벼운 짐으로 여행하고, 잃어버려도 될 물건은 챙기지 않도록 하세요." at bounding box center [333, 306] width 373 height 13
click at [328, 301] on font "물이 많은 곳에 있을 테니, 그 점에 대비해 가벼운 짐으로 여행하고, 잃어버려도 될 물건은 챙기지 않도록 하세요." at bounding box center [321, 306] width 349 height 10
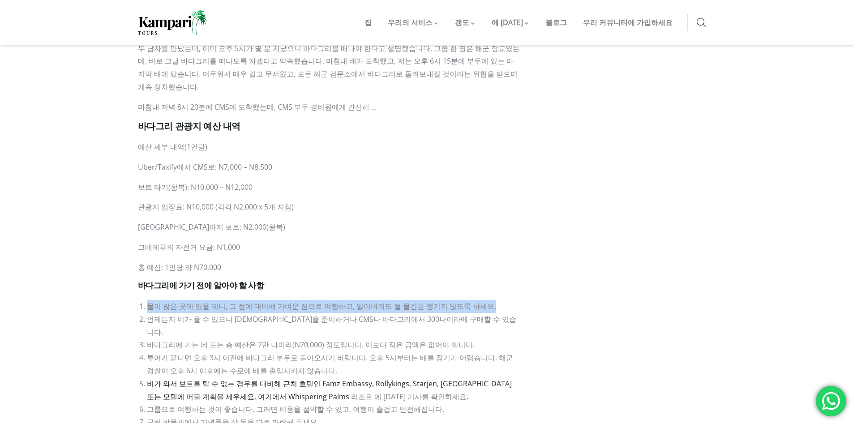
click at [328, 301] on font "물이 많은 곳에 있을 테니, 그 점에 대비해 가벼운 짐으로 여행하고, 잃어버려도 될 물건은 챙기지 않도록 하세요." at bounding box center [321, 306] width 349 height 10
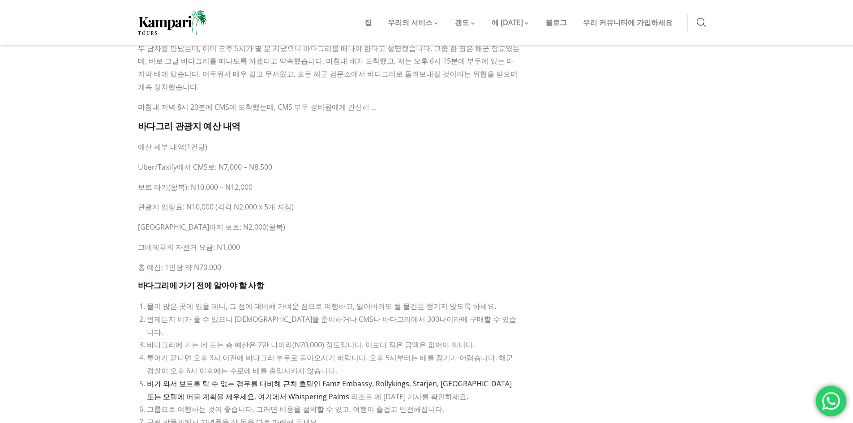
click at [335, 340] on font "바다그리에 가는 데 드는 총 예산은 7만 나이라(N70,000) 정도입니다. 이보다 적은 금액은 없어야 합니다." at bounding box center [311, 345] width 328 height 10
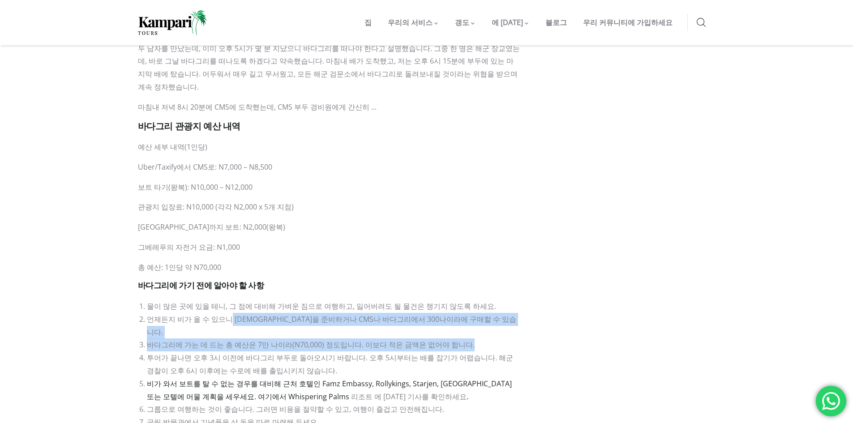
drag, startPoint x: 225, startPoint y: 216, endPoint x: 489, endPoint y: 223, distance: 264.6
click at [489, 300] on ol "물이 많은 곳에 있을 테니, 그 점에 대비해 가벼운 짐으로 여행하고, 잃어버려도 될 물건은 챙기지 않도록 하세요. 언제든지 비가 올 수 있으니…" at bounding box center [329, 383] width 382 height 167
click at [489, 338] on li "바다그리에 가는 데 드는 총 예산은 7만 나이라(N70,000) 정도입니다. 이보다 적은 금액은 없어야 합니다." at bounding box center [333, 344] width 373 height 13
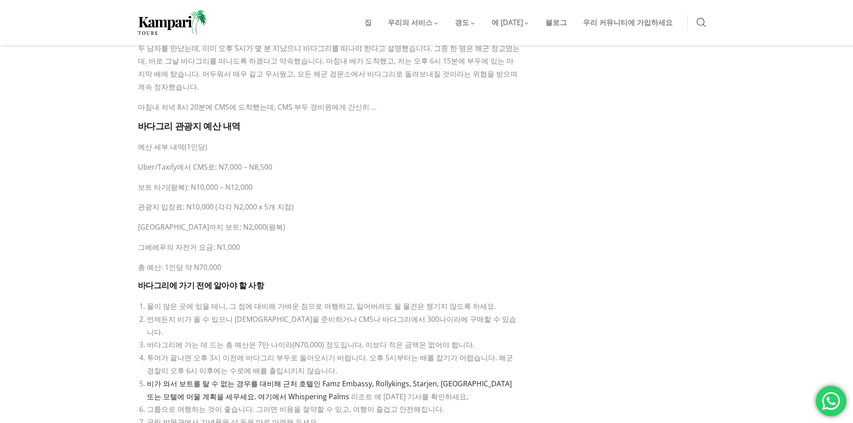
click at [486, 313] on li "언제든지 비가 올 수 있으니 비옷을 준비하거나 CMS나 바다그리에서 300나이라에 구매할 수 있습니다." at bounding box center [333, 326] width 373 height 26
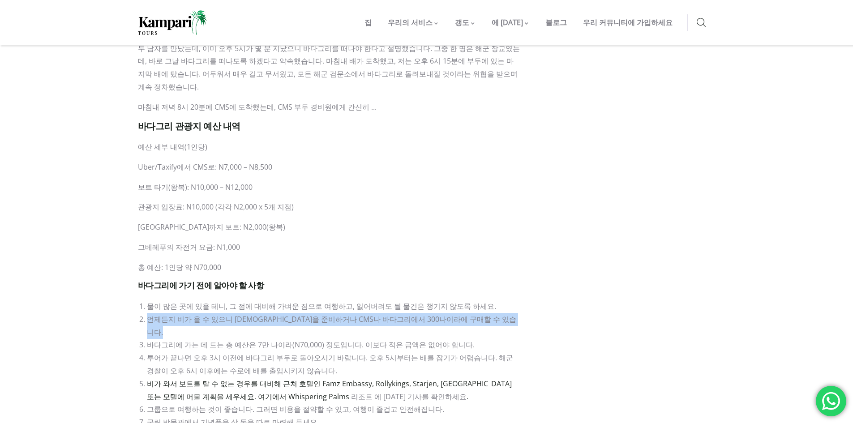
click at [486, 313] on li "언제든지 비가 올 수 있으니 비옷을 준비하거나 CMS나 바다그리에서 300나이라에 구매할 수 있습니다." at bounding box center [333, 326] width 373 height 26
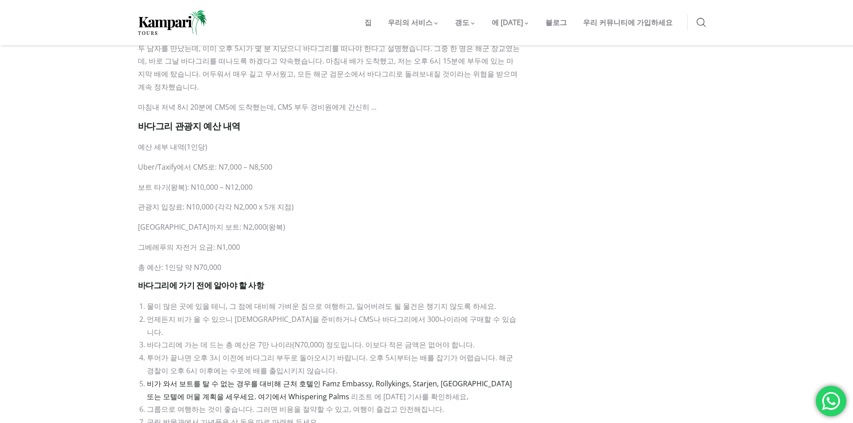
click at [502, 353] on font "투어가 끝나면 오후 3시 이전에 바다그리 부두로 돌아오시기 바랍니다. 오후 5시부터는 배를 잡기가 어렵습니다. 해군 경찰이 오후 6시 이후에는…" at bounding box center [330, 364] width 366 height 23
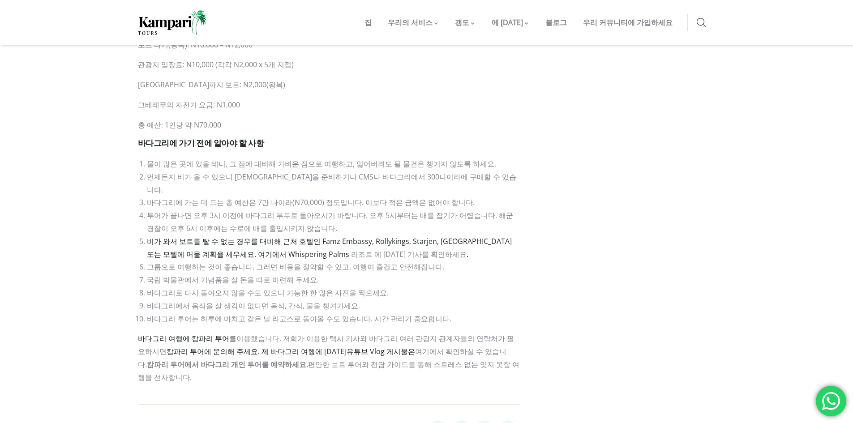
scroll to position [1900, 0]
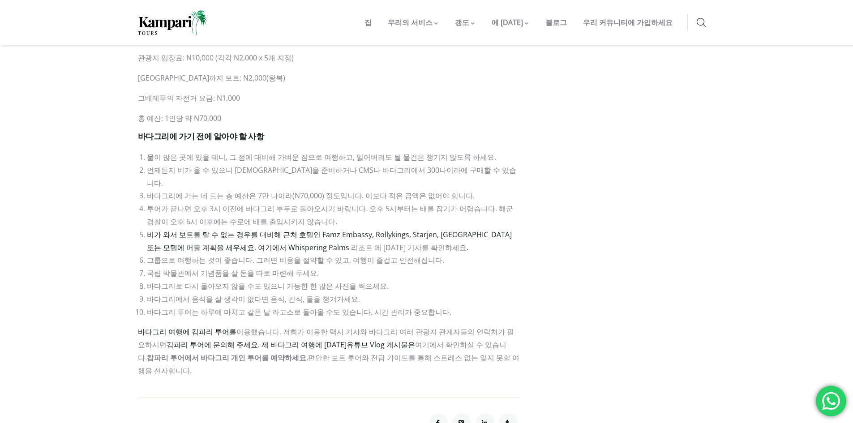
drag, startPoint x: 281, startPoint y: 216, endPoint x: 520, endPoint y: 201, distance: 238.5
click at [520, 306] on li "바다그리 투어는 하루에 마치고 같은 날 라고스로 돌아올 수도 있습니다. 시간 관리가 중요합니다." at bounding box center [333, 312] width 373 height 13
click at [217, 353] on font "캄파리 투어에서 바다그리 개인 투어를 예약하세요." at bounding box center [227, 358] width 161 height 10
click at [208, 327] on font "바다그리 여행에 캄파리 투어를" at bounding box center [187, 332] width 98 height 10
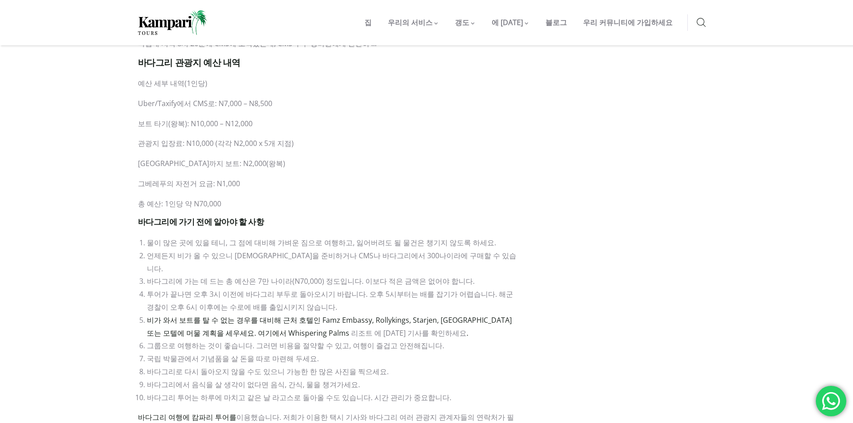
scroll to position [1751, 0]
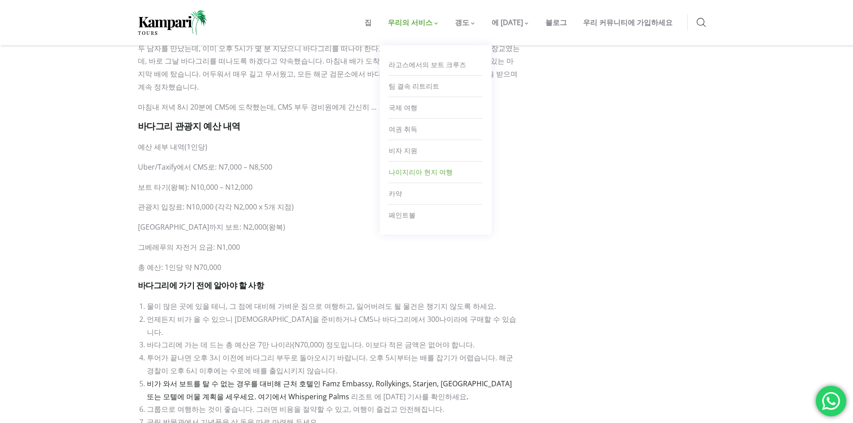
click at [447, 173] on font "나이지리아 현지 여행" at bounding box center [420, 172] width 64 height 9
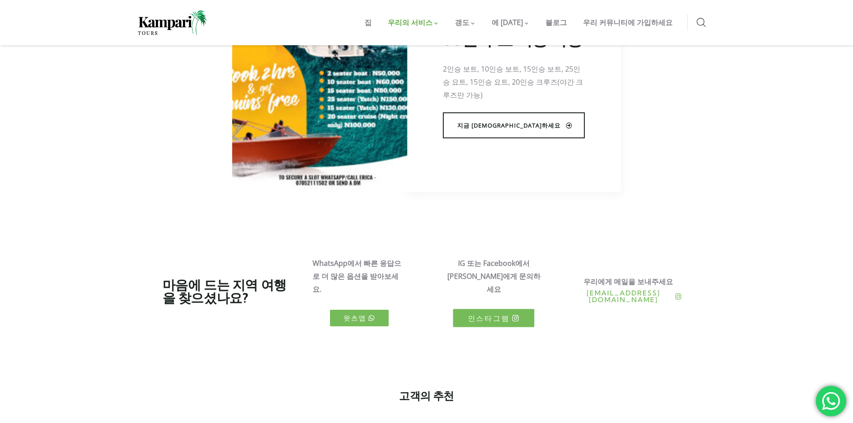
scroll to position [597, 0]
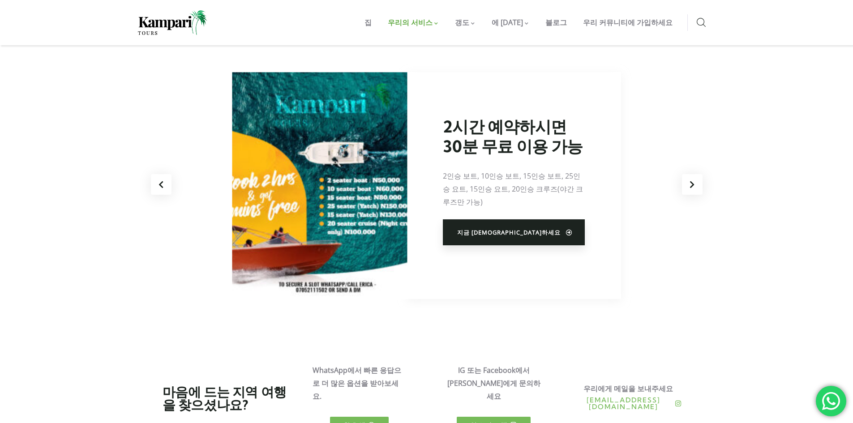
click at [498, 223] on link "지금 [DEMOGRAPHIC_DATA]하세요" at bounding box center [514, 232] width 142 height 26
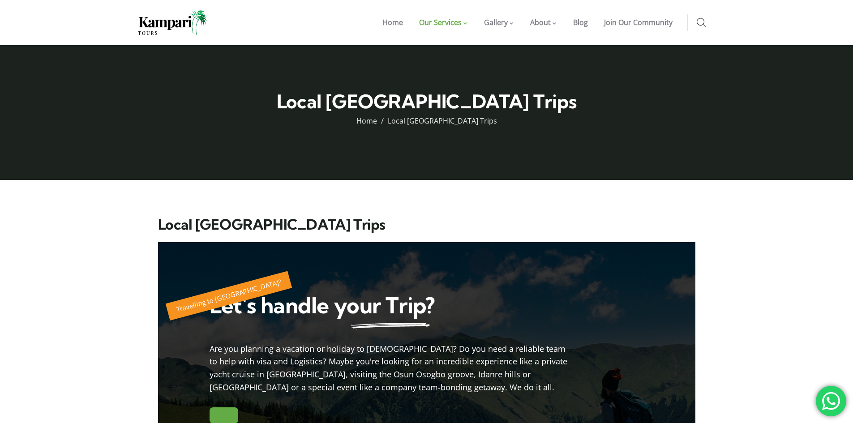
scroll to position [0, 0]
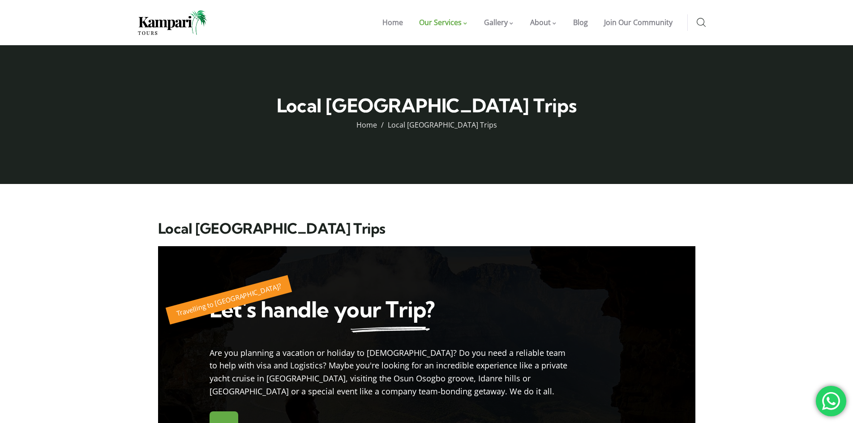
click at [130, 31] on section "Home Our Services Boat Cruise in [GEOGRAPHIC_DATA] Team Bonding Retreats Intern…" at bounding box center [426, 22] width 853 height 45
click at [161, 30] on img at bounding box center [172, 22] width 69 height 25
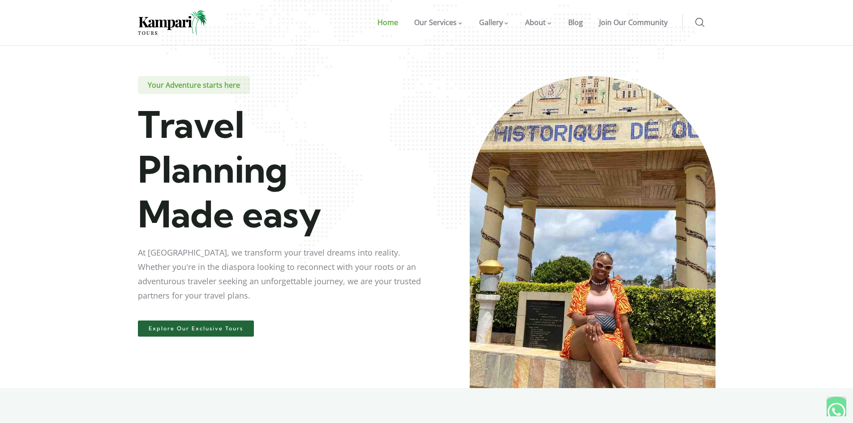
click at [172, 25] on img at bounding box center [172, 22] width 69 height 25
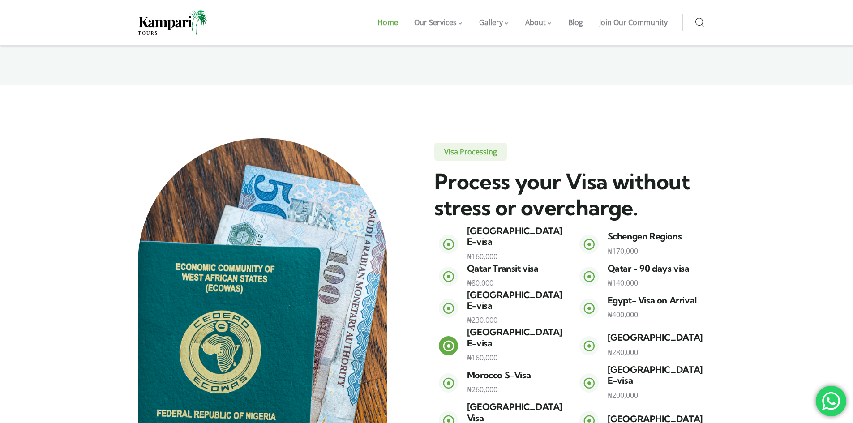
scroll to position [1194, 0]
